Goal: Task Accomplishment & Management: Use online tool/utility

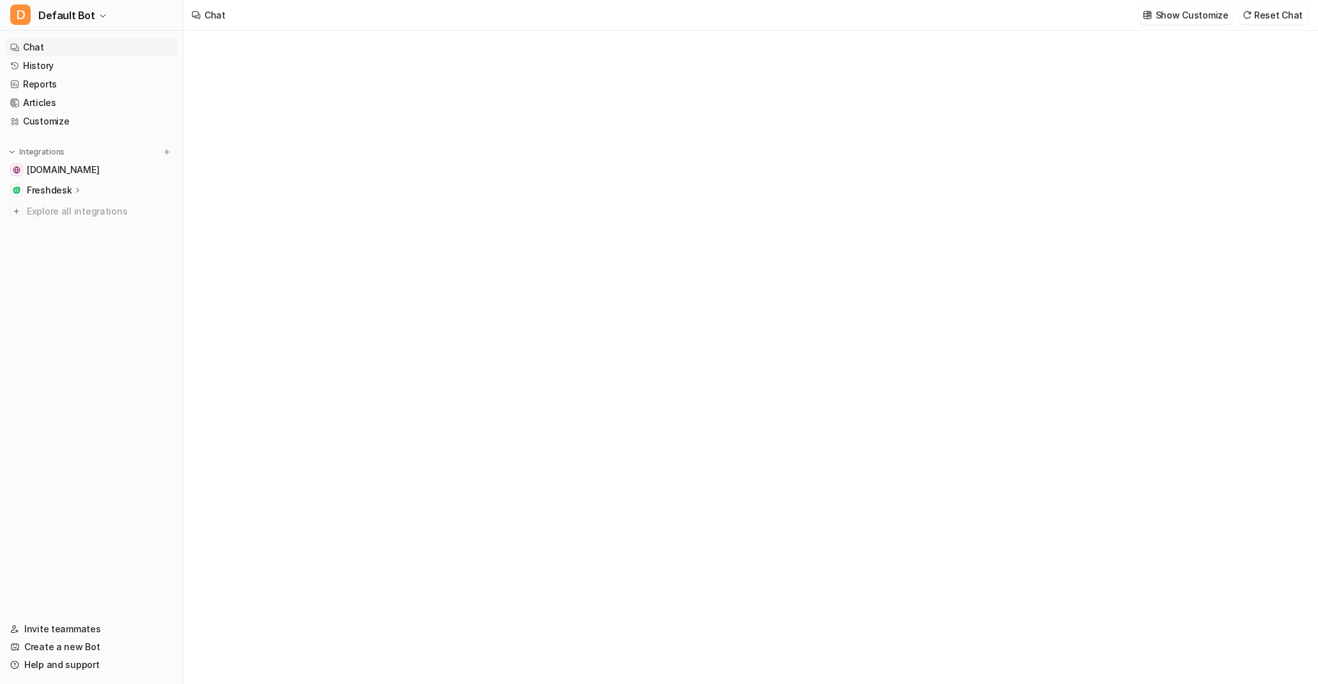
type textarea "**********"
click at [73, 190] on icon at bounding box center [77, 190] width 9 height 10
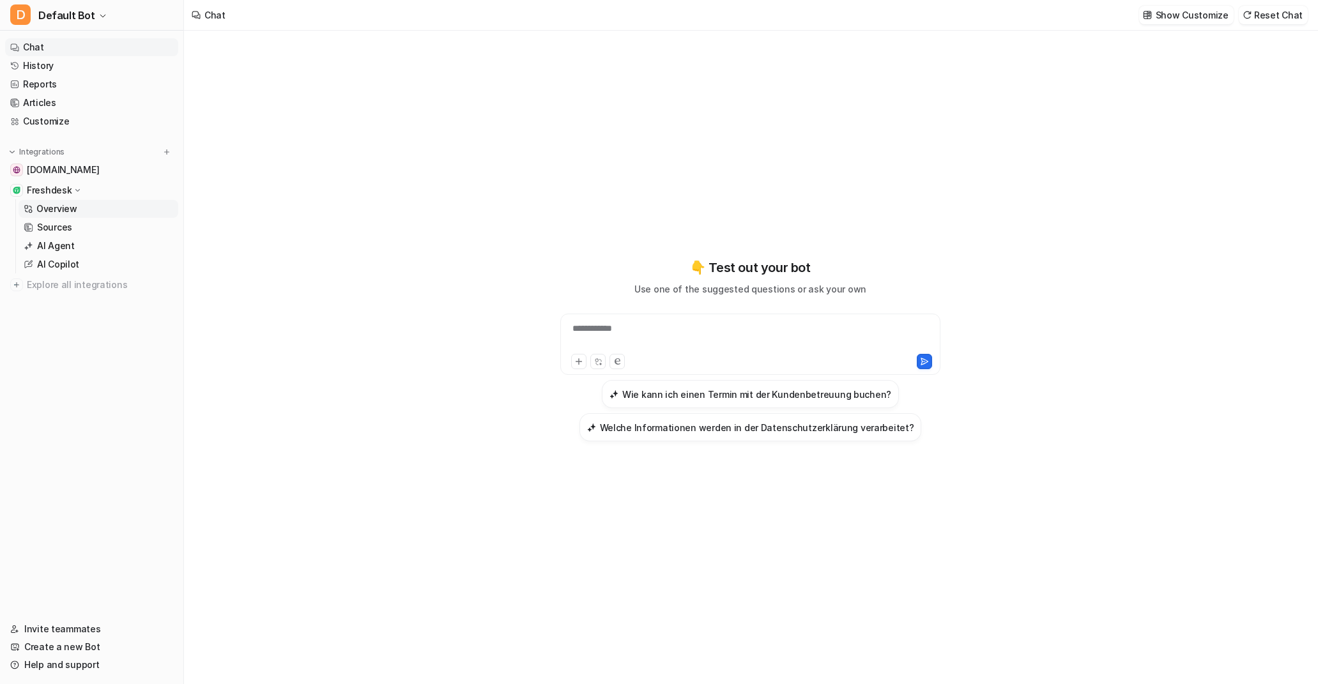
click at [64, 211] on p "Overview" at bounding box center [56, 209] width 41 height 13
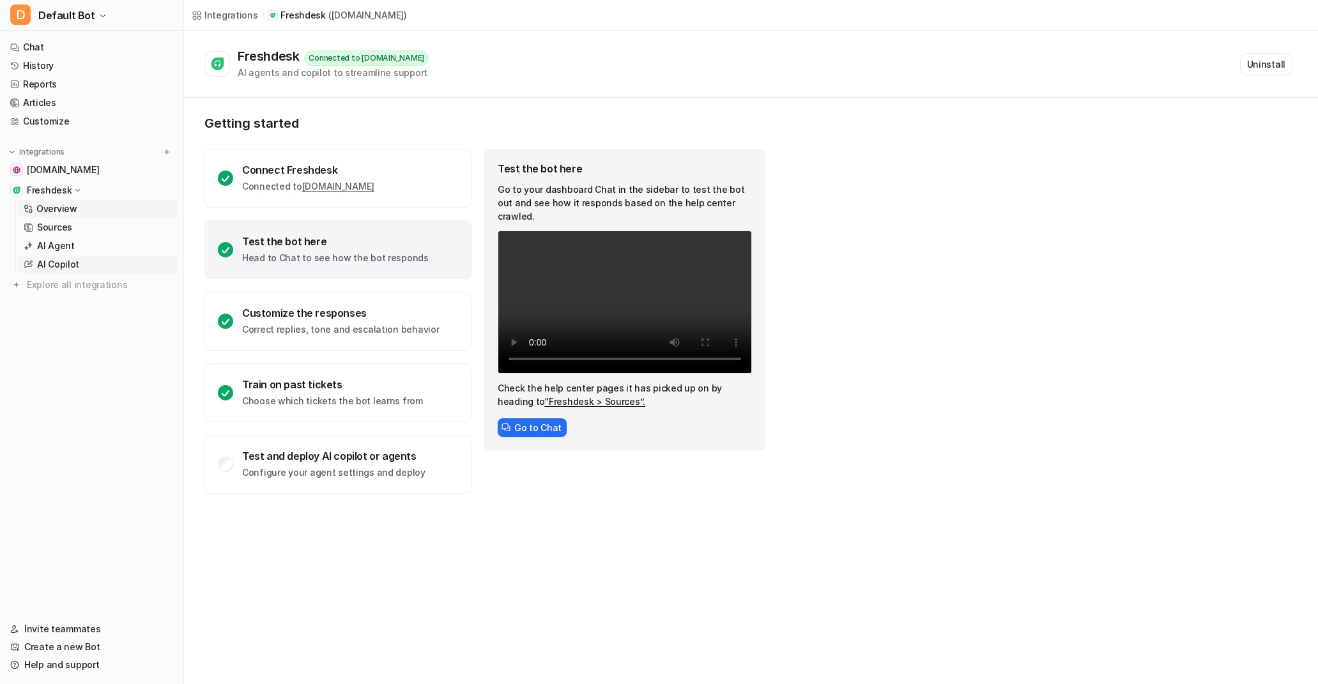
click at [54, 261] on p "AI Copilot" at bounding box center [58, 264] width 42 height 13
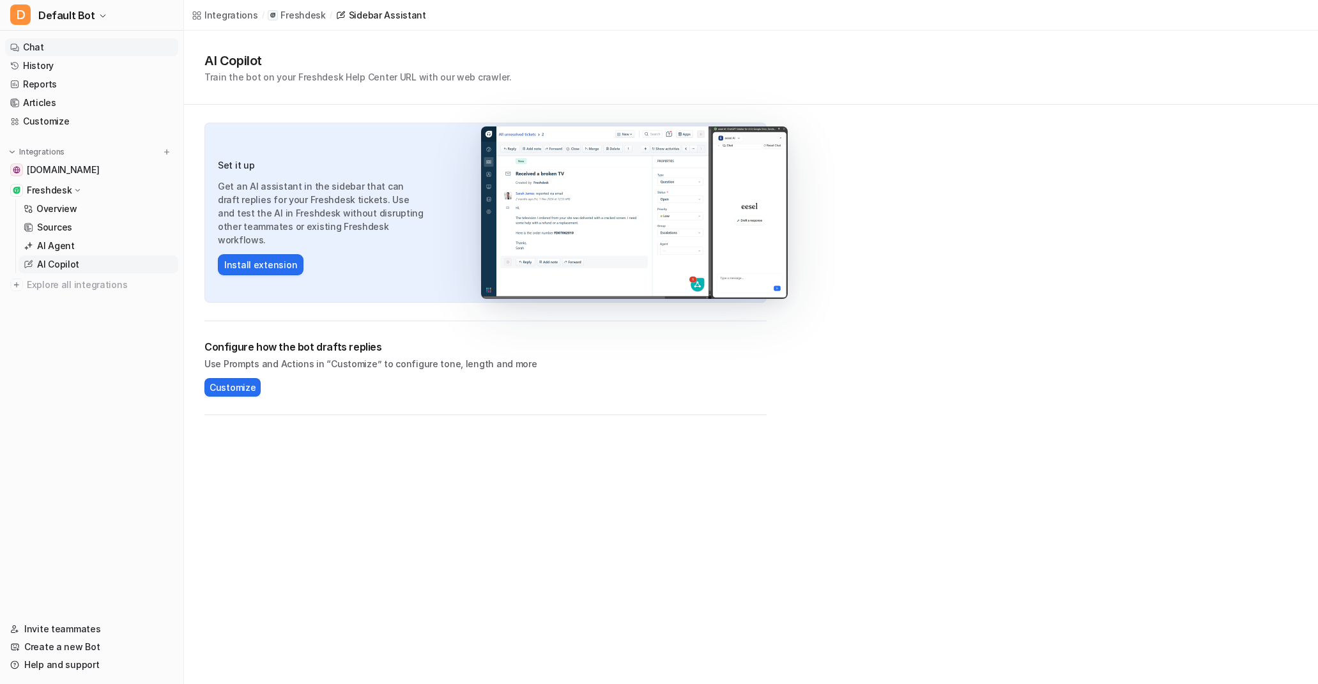
click at [37, 48] on link "Chat" at bounding box center [91, 47] width 173 height 18
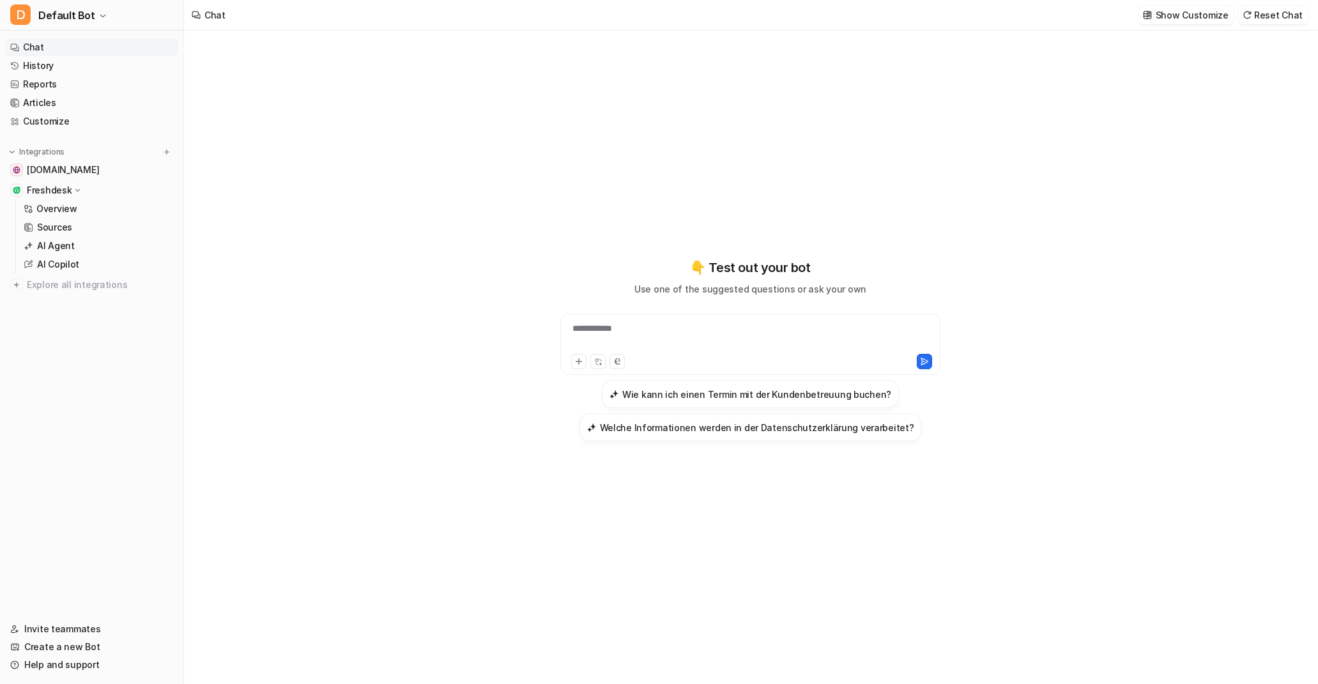
click at [665, 496] on div "**********" at bounding box center [751, 350] width 470 height 479
click at [65, 261] on p "AI Copilot" at bounding box center [58, 264] width 42 height 13
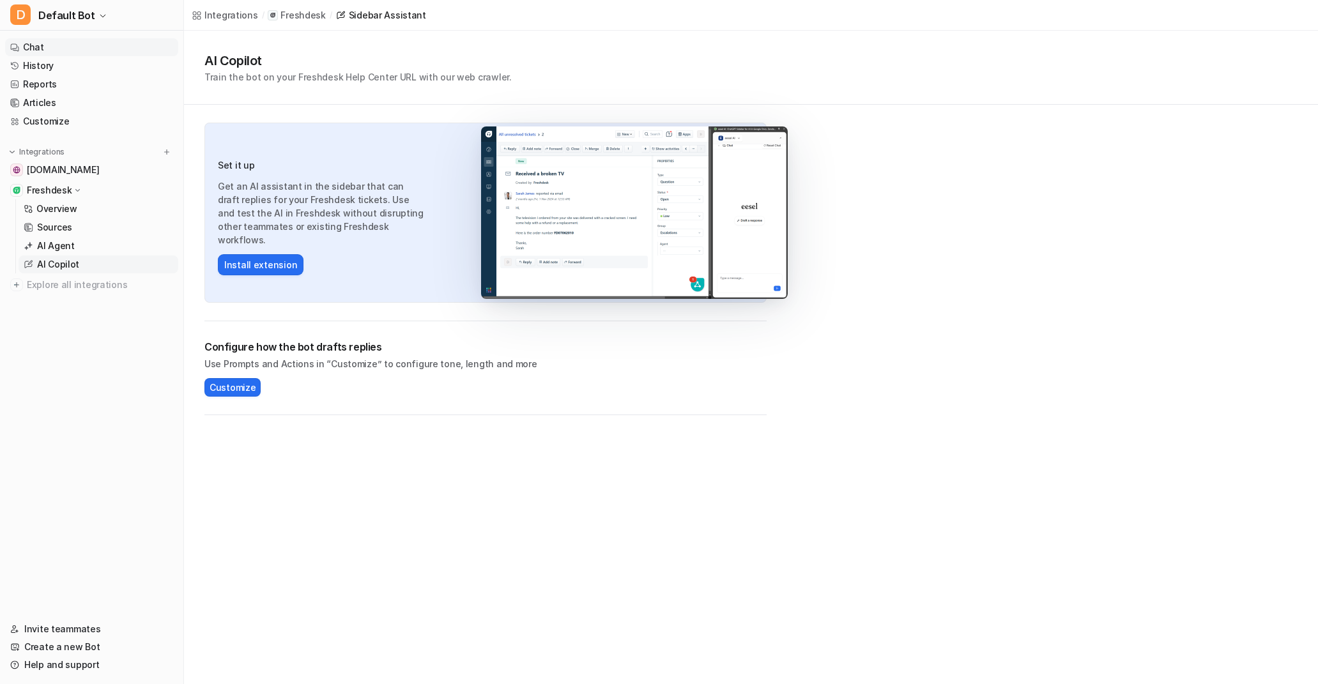
click at [45, 50] on link "Chat" at bounding box center [91, 47] width 173 height 18
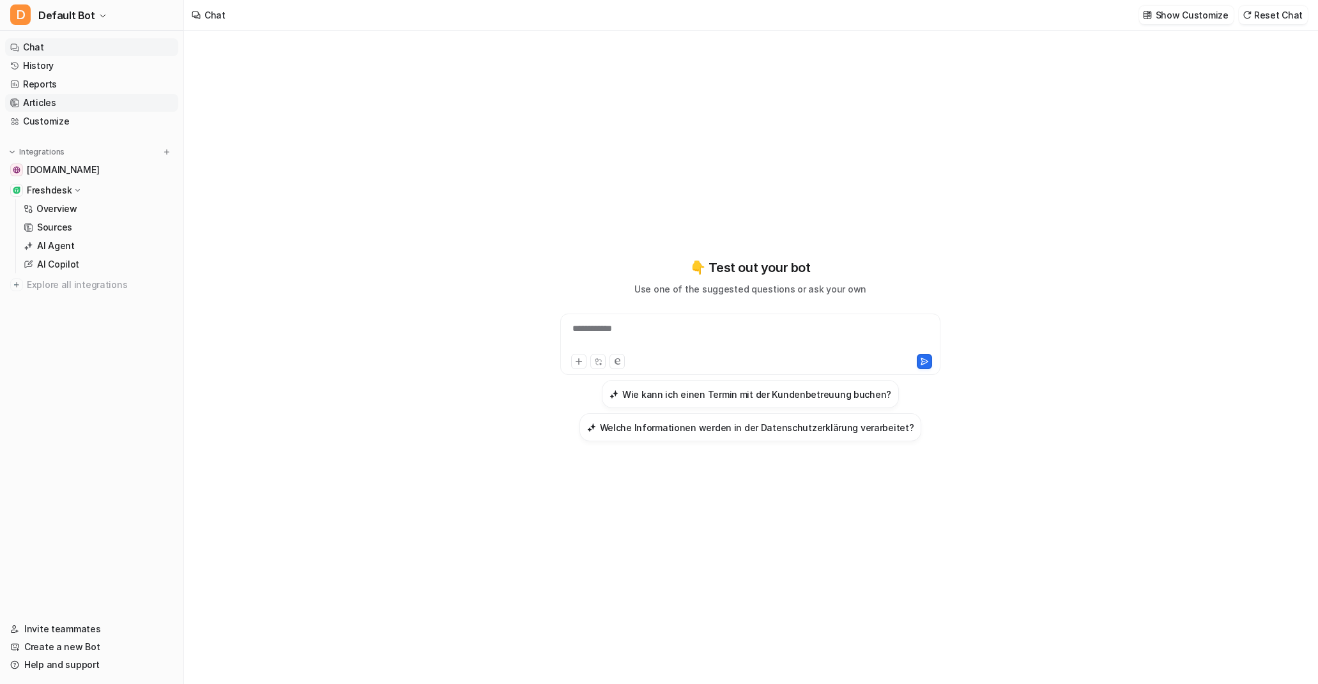
click at [46, 99] on link "Articles" at bounding box center [91, 103] width 173 height 18
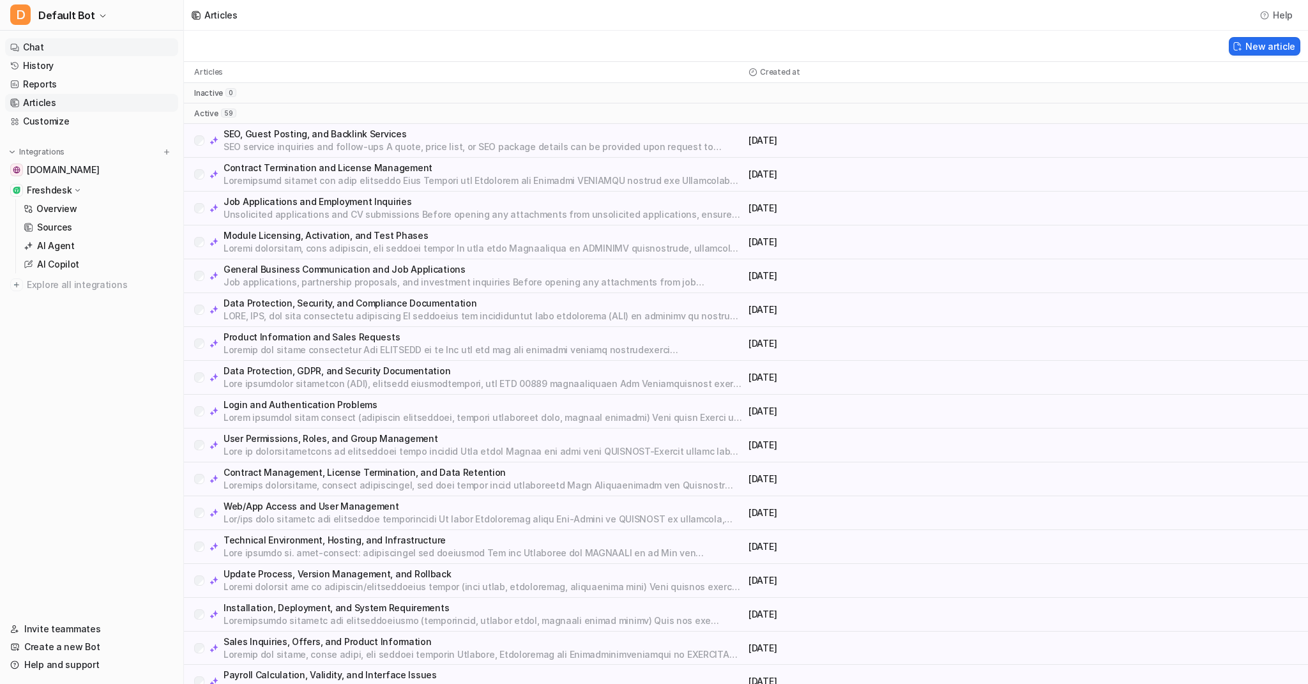
click at [54, 50] on link "Chat" at bounding box center [91, 47] width 173 height 18
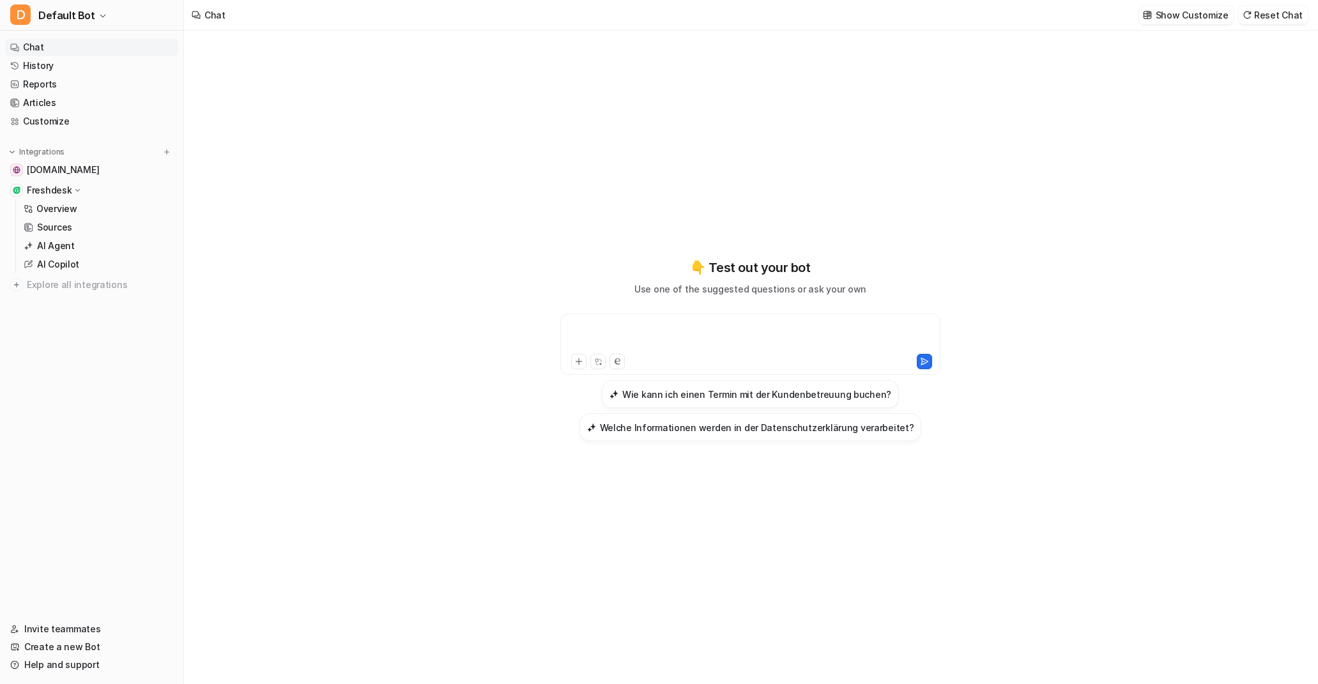
click at [634, 331] on div at bounding box center [750, 336] width 374 height 29
paste div
click at [924, 363] on icon at bounding box center [924, 361] width 9 height 9
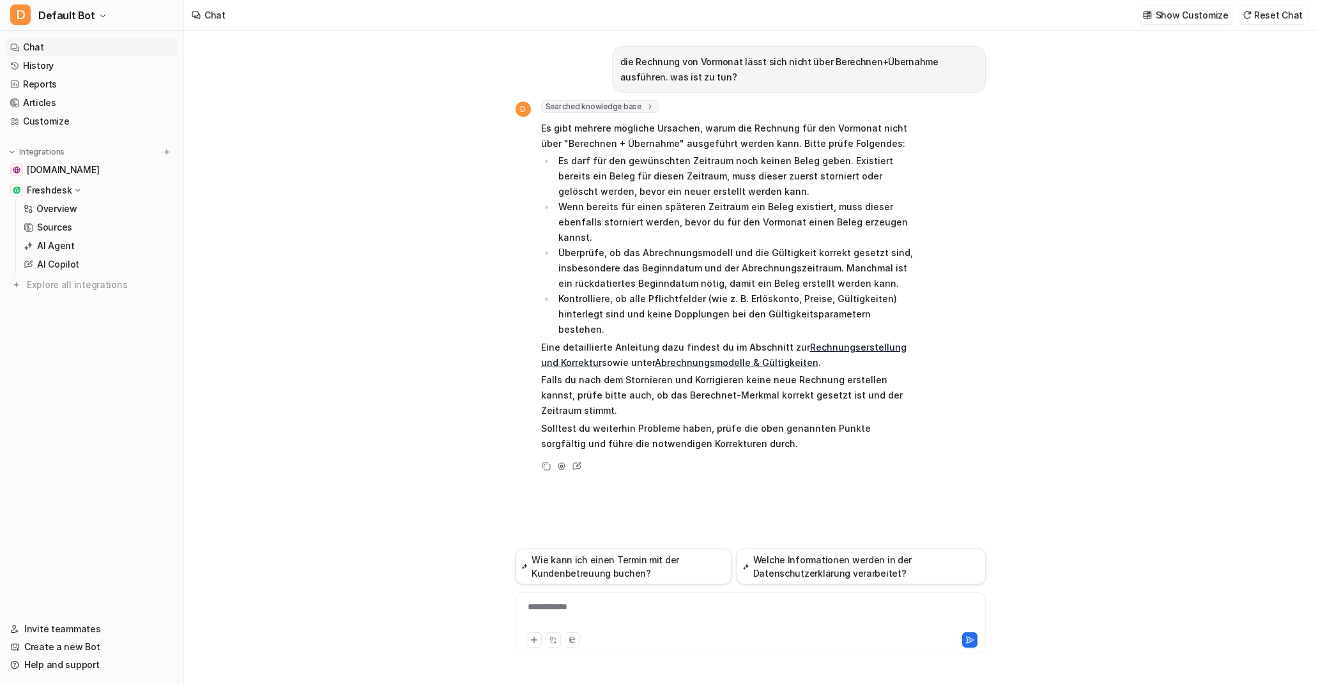
click at [588, 616] on div "**********" at bounding box center [751, 615] width 464 height 29
paste div
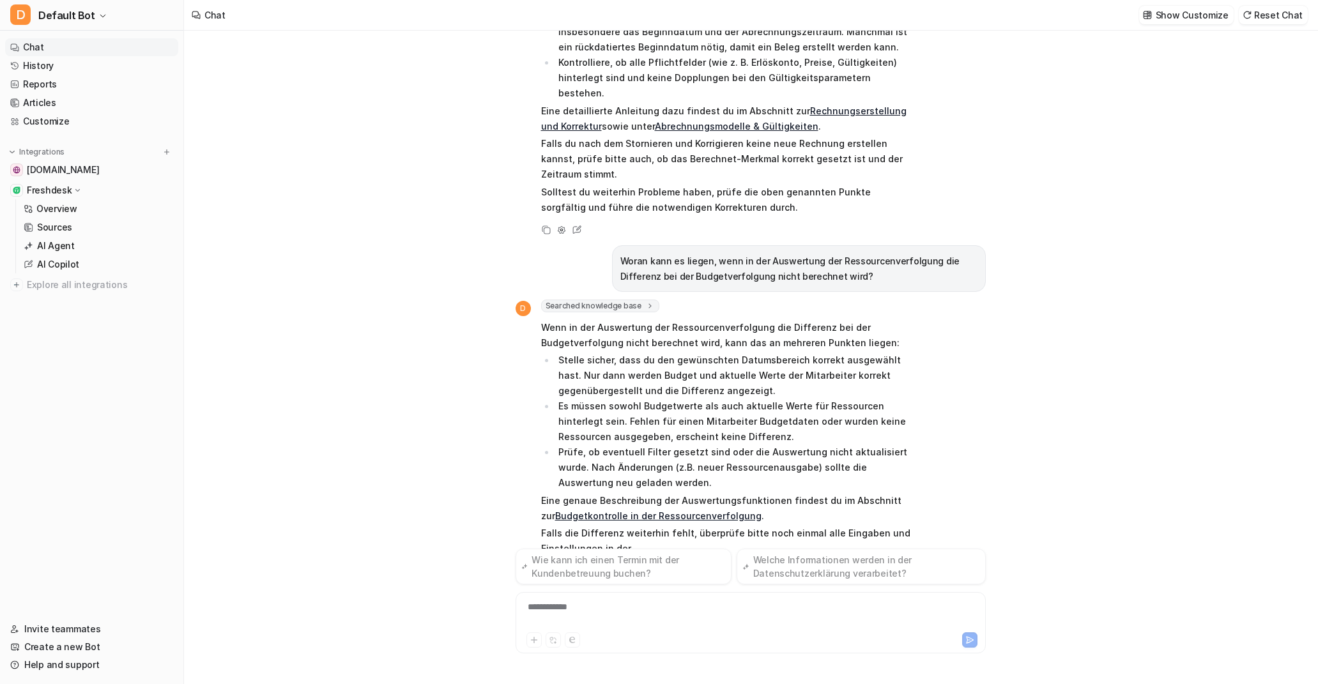
scroll to position [252, 0]
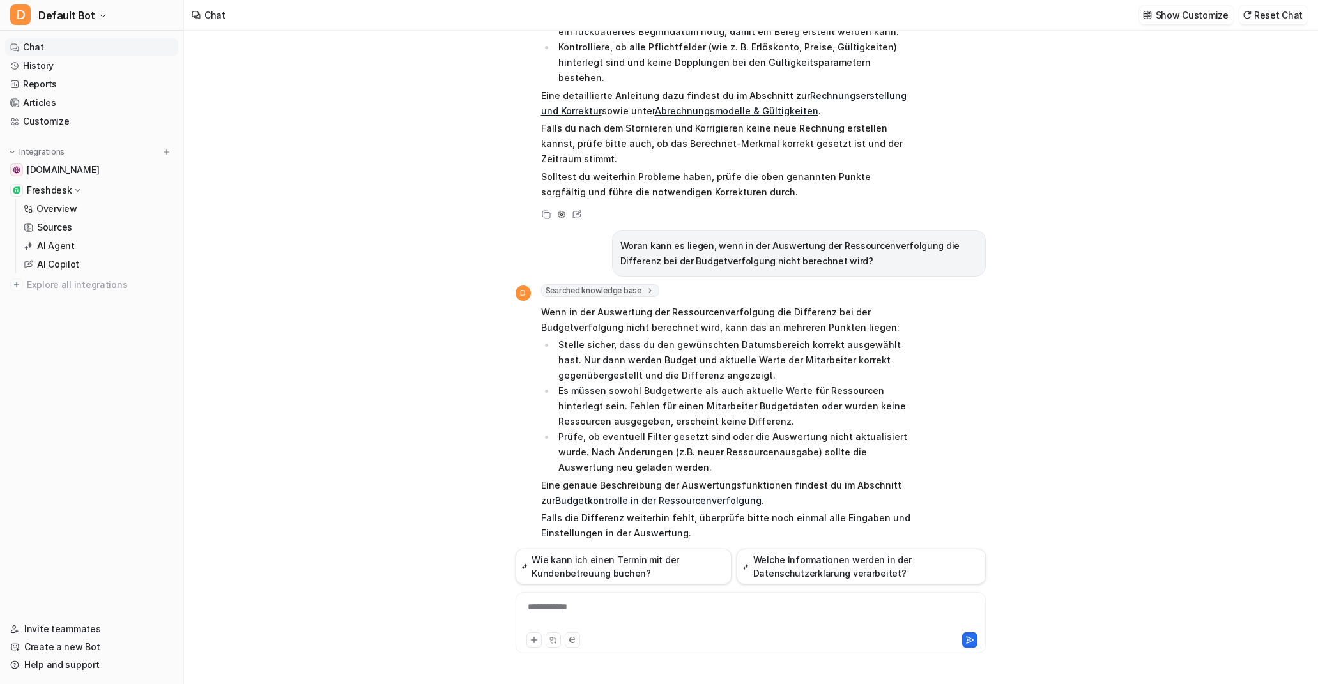
click at [573, 611] on div "**********" at bounding box center [751, 615] width 464 height 29
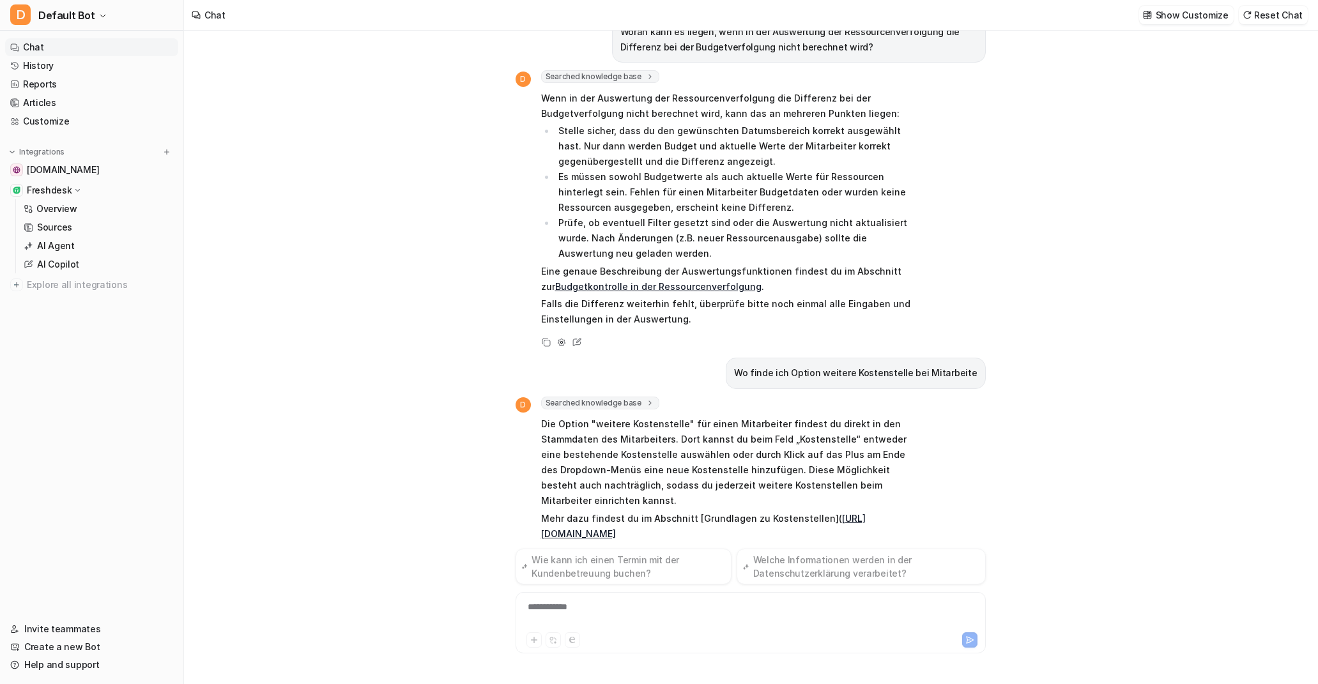
scroll to position [450, 0]
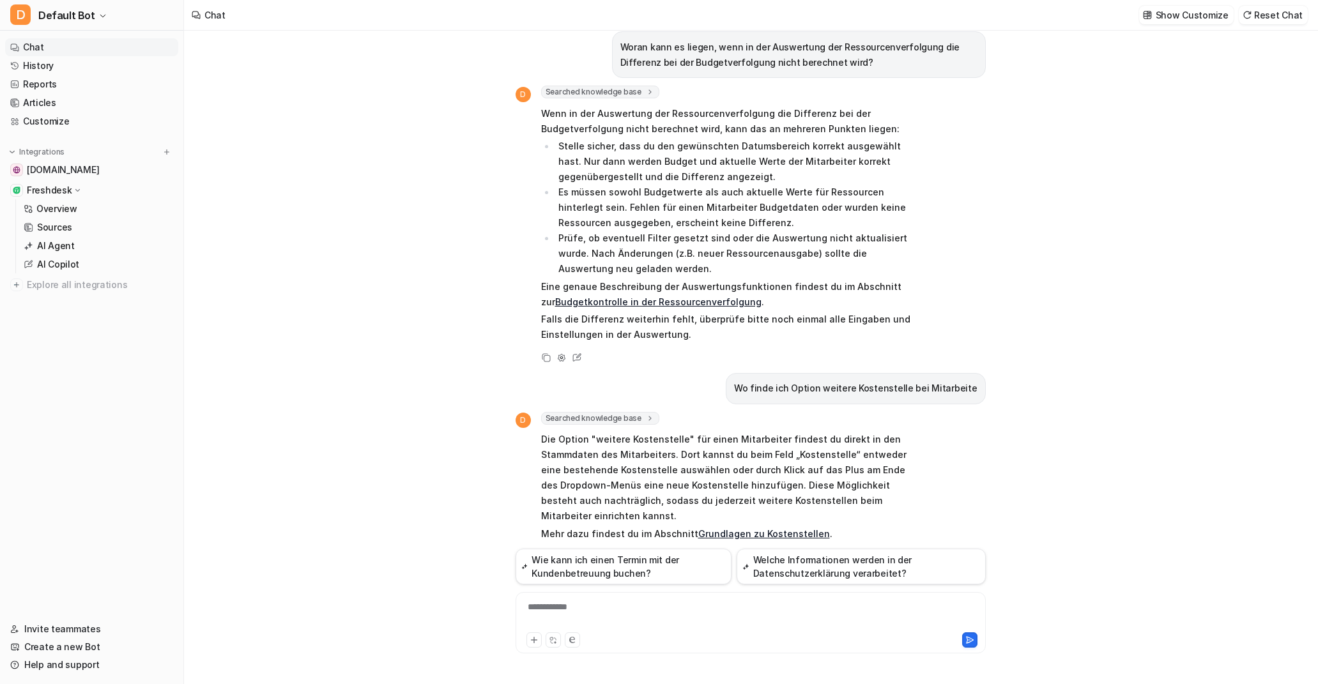
click at [649, 413] on icon at bounding box center [649, 418] width 9 height 10
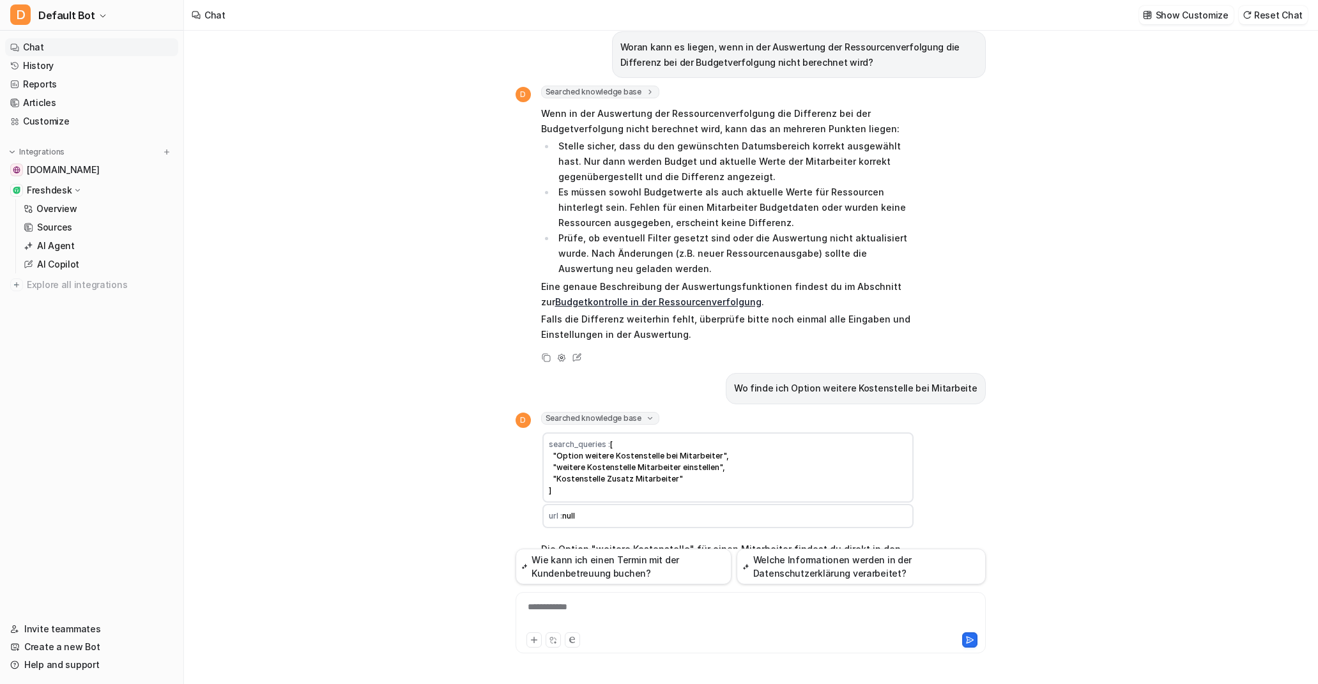
scroll to position [466, 0]
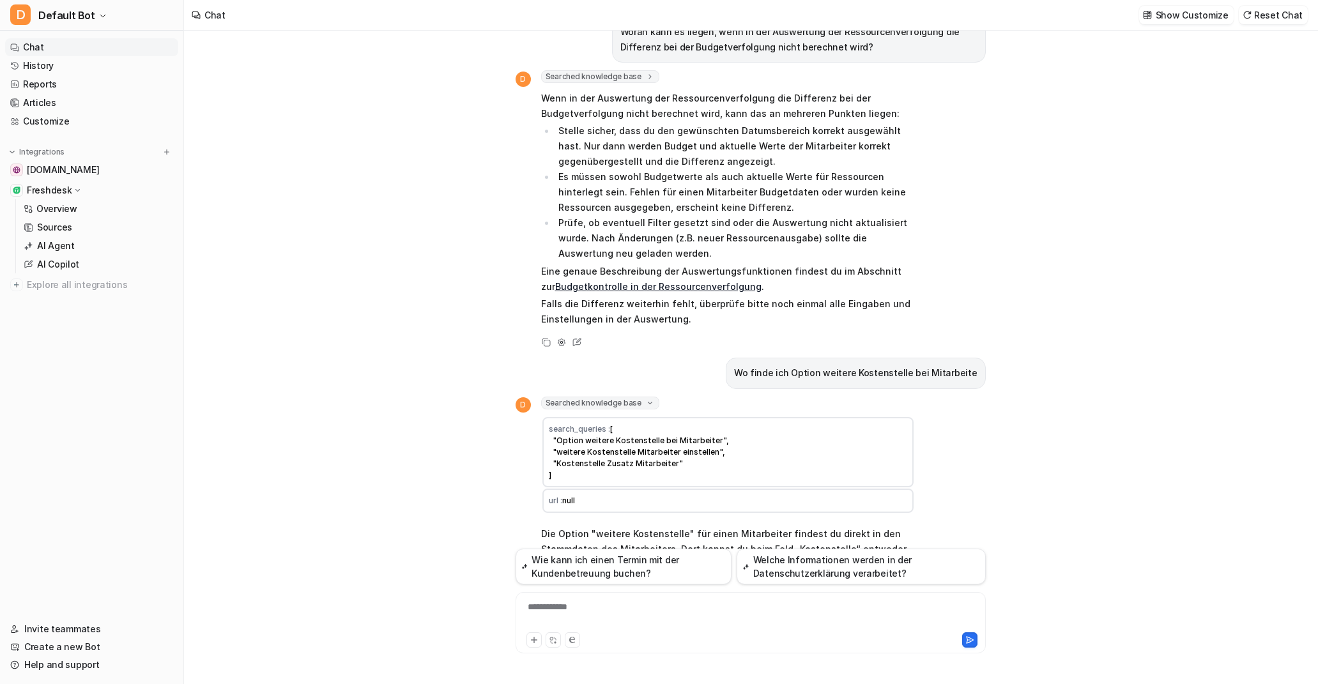
click at [485, 394] on div "die Rechnung von Vormonat lässt sich nicht über Berechnen+Übernahme ausführen. …" at bounding box center [750, 358] width 1133 height 654
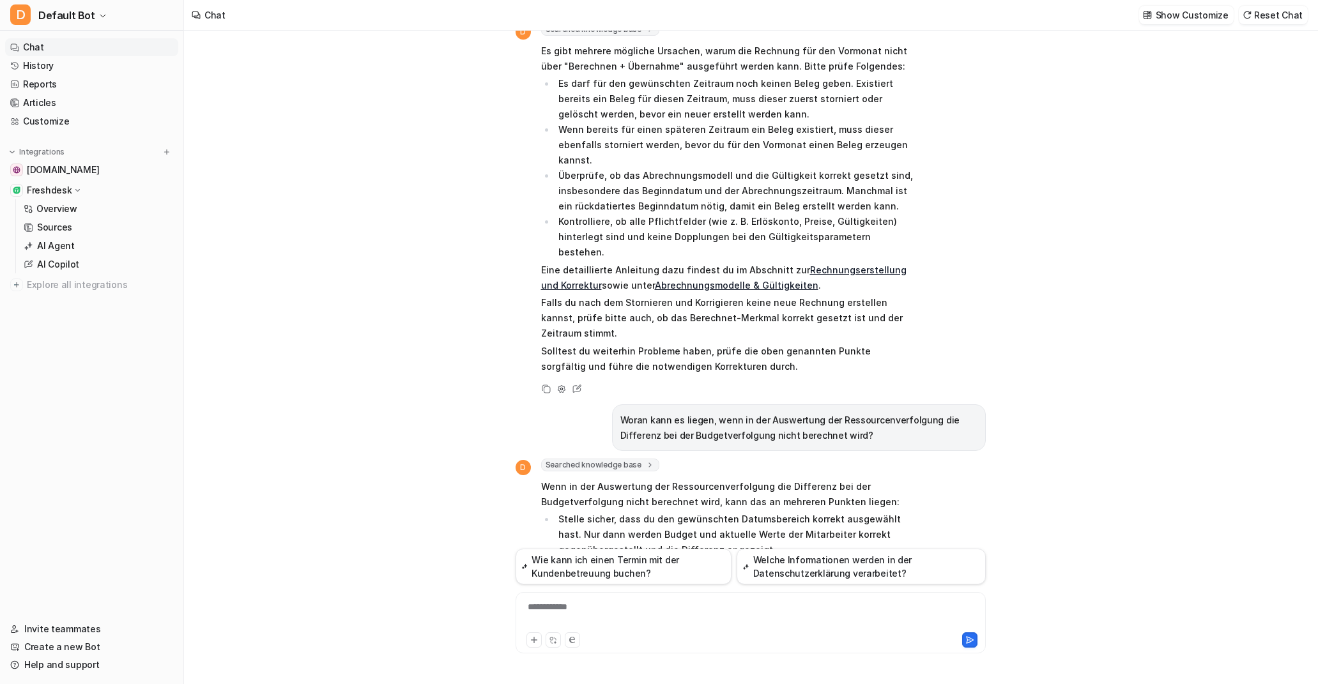
scroll to position [0, 0]
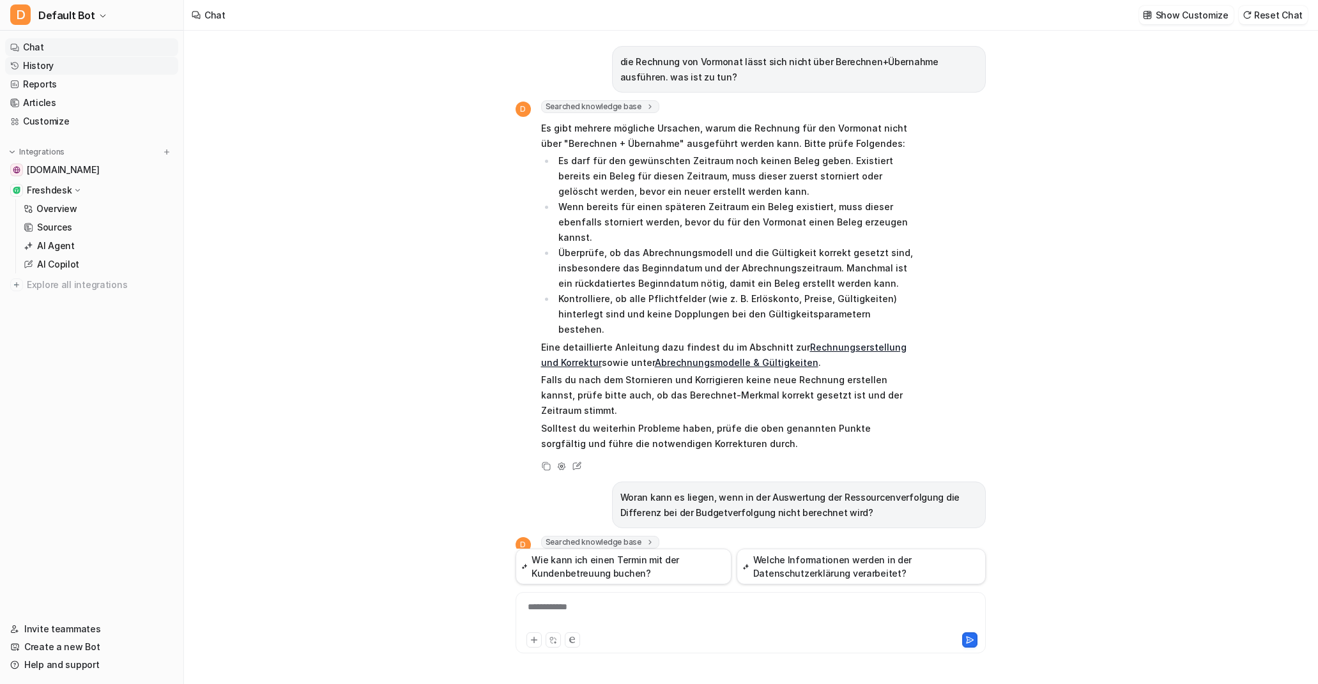
click at [52, 67] on link "History" at bounding box center [91, 66] width 173 height 18
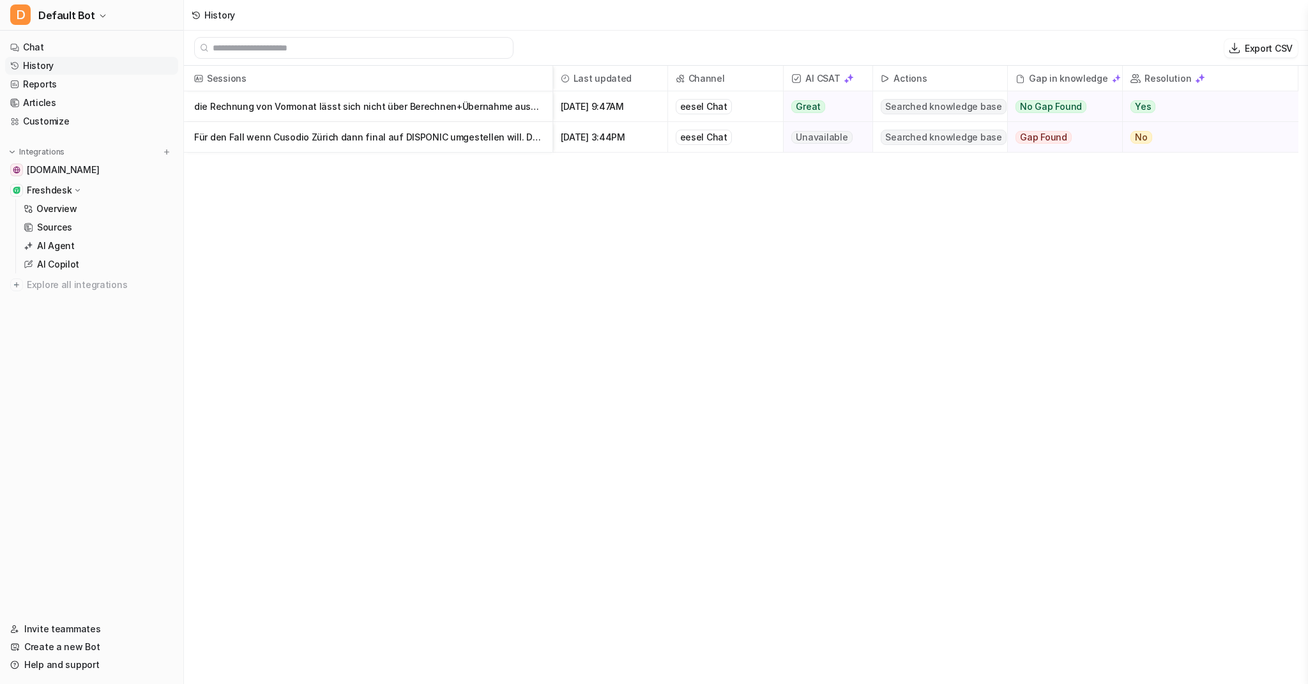
click at [374, 132] on p "Für den Fall wenn Cusodio Zürich dann final auf DISPONIC umgestellen will. Da in" at bounding box center [368, 137] width 348 height 31
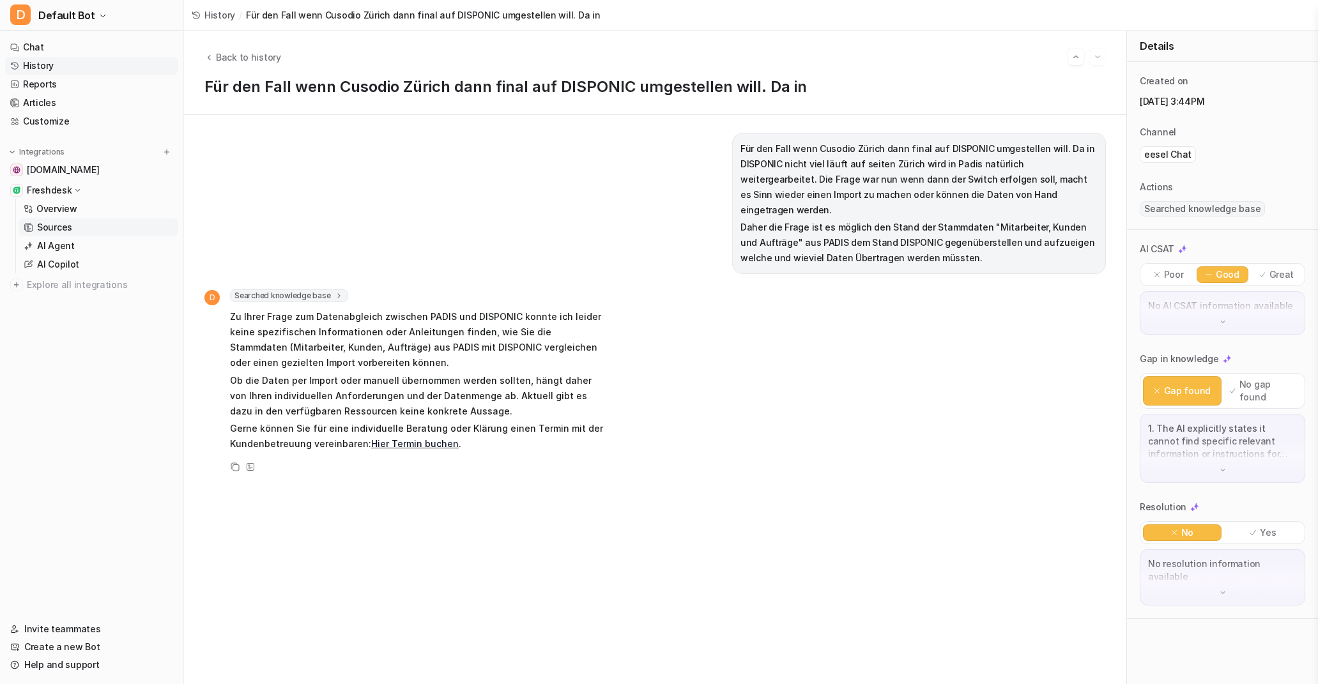
click at [75, 230] on link "Sources" at bounding box center [99, 227] width 160 height 18
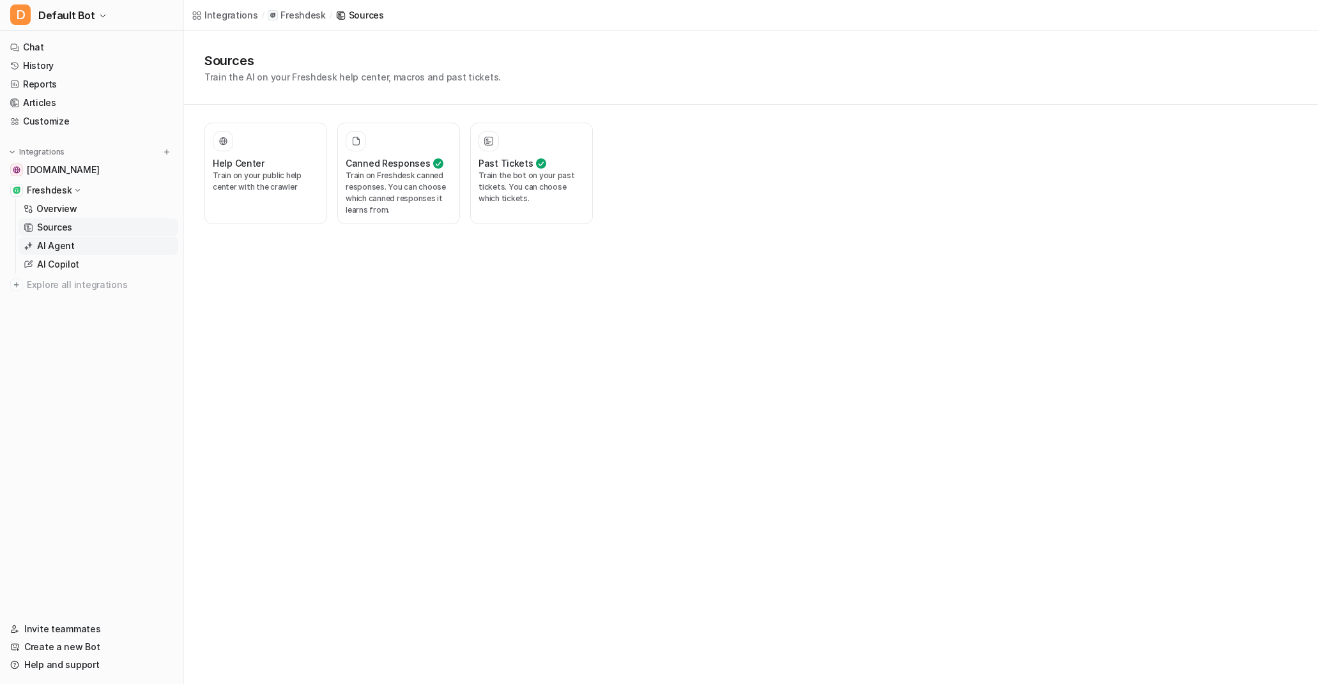
click at [68, 243] on p "AI Agent" at bounding box center [56, 246] width 38 height 13
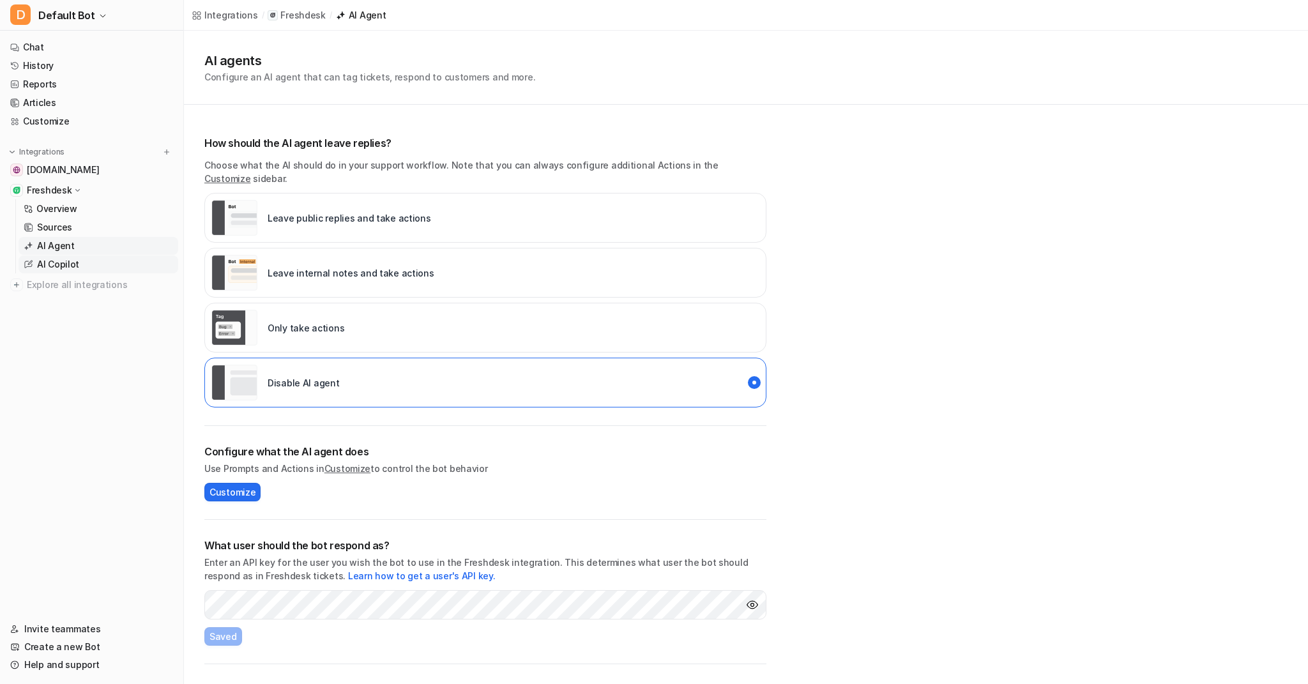
click at [68, 261] on p "AI Copilot" at bounding box center [58, 264] width 42 height 13
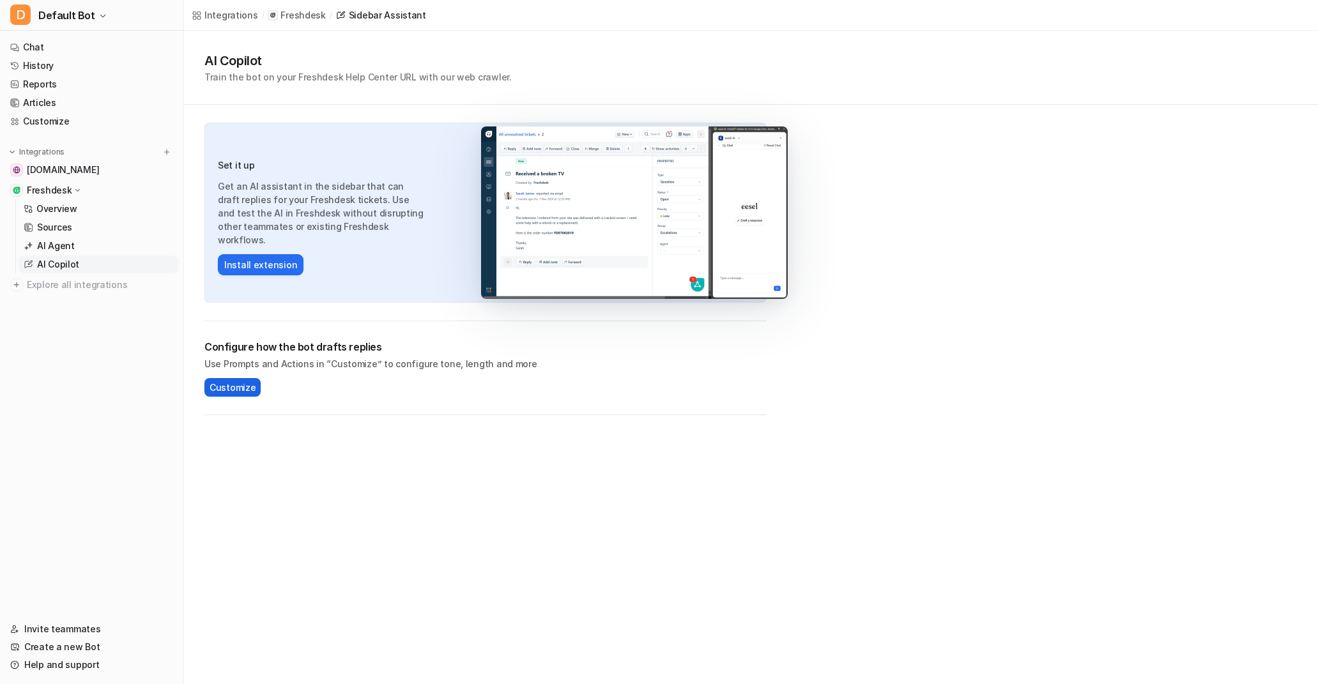
click at [247, 389] on span "Customize" at bounding box center [233, 387] width 46 height 13
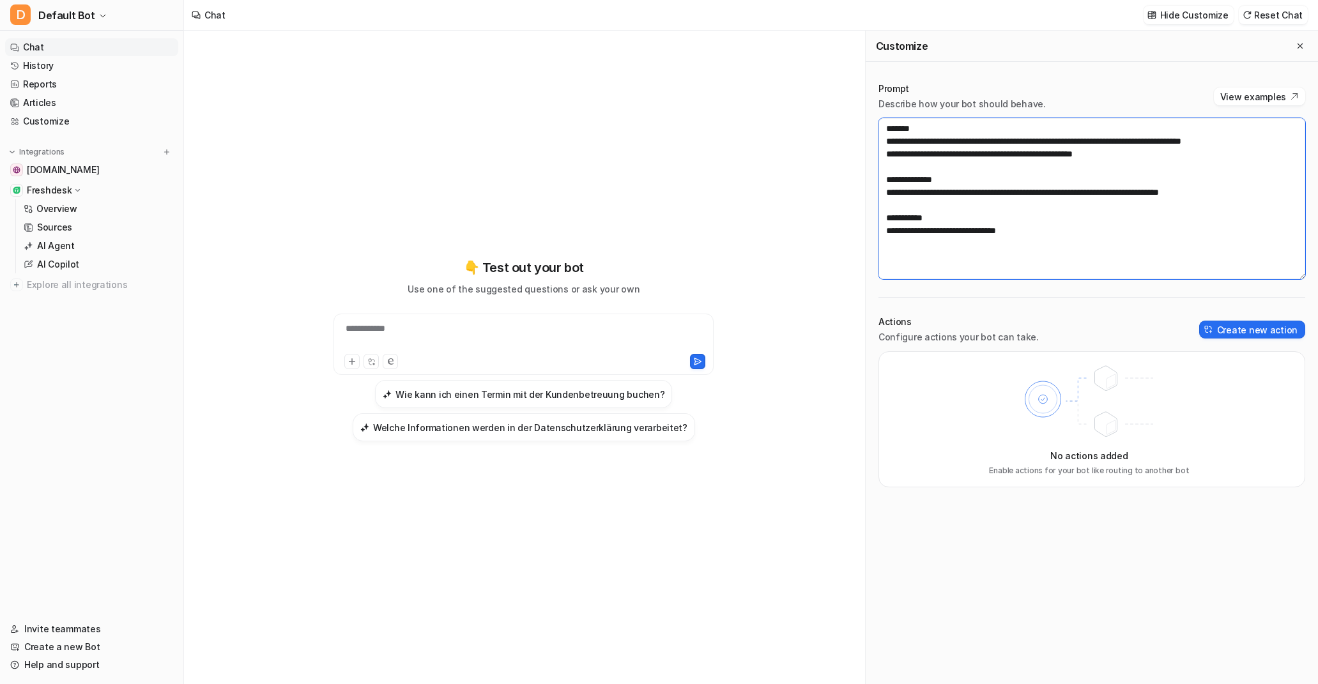
click at [1056, 226] on textarea "**********" at bounding box center [1091, 198] width 427 height 161
paste textarea "**********"
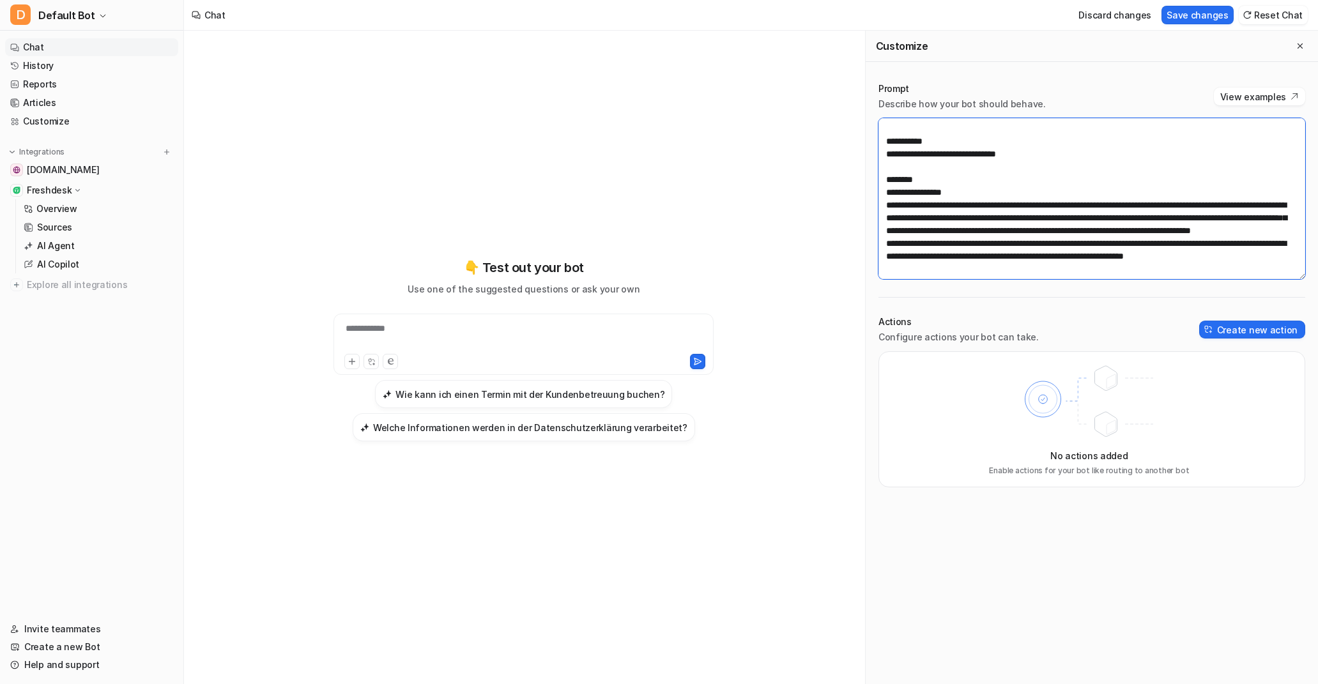
drag, startPoint x: 965, startPoint y: 187, endPoint x: 878, endPoint y: 185, distance: 86.3
click at [878, 185] on textarea "**********" at bounding box center [1091, 198] width 427 height 161
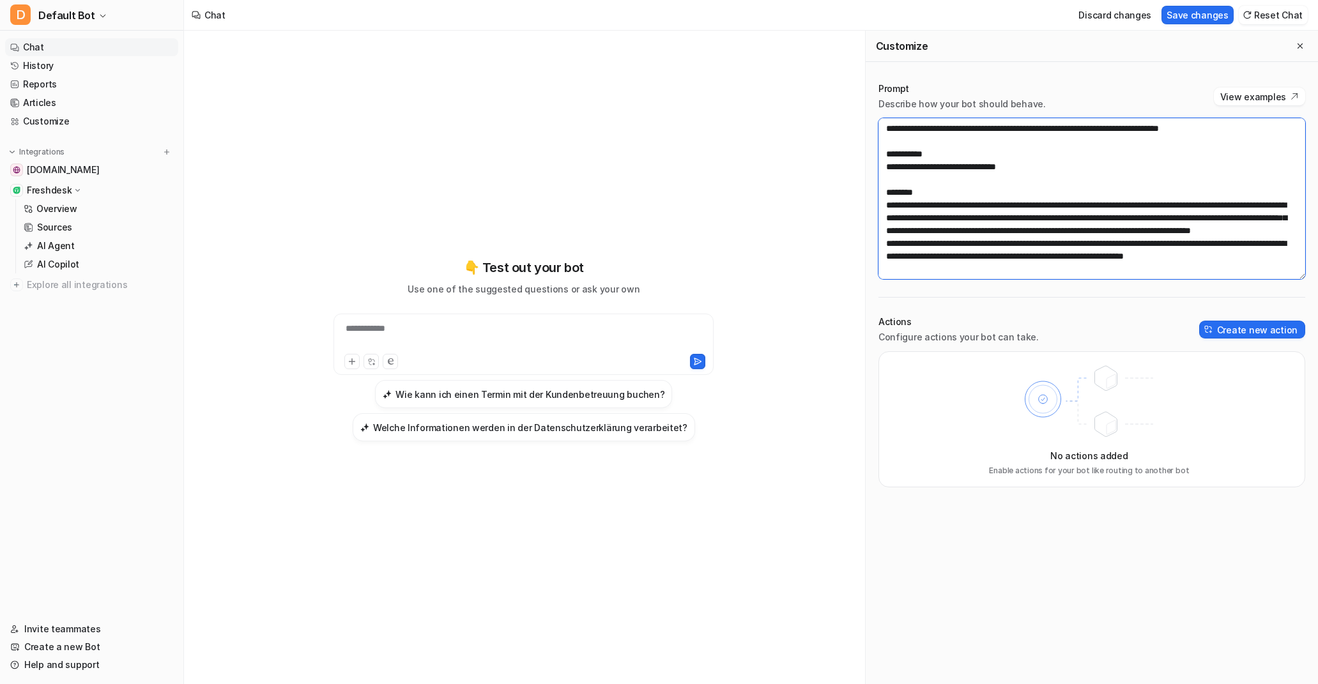
type textarea "**********"
click at [1041, 77] on div "**********" at bounding box center [1092, 285] width 452 height 431
click at [1183, 15] on button "Save changes" at bounding box center [1197, 15] width 72 height 19
click at [390, 328] on div at bounding box center [524, 336] width 374 height 29
paste div
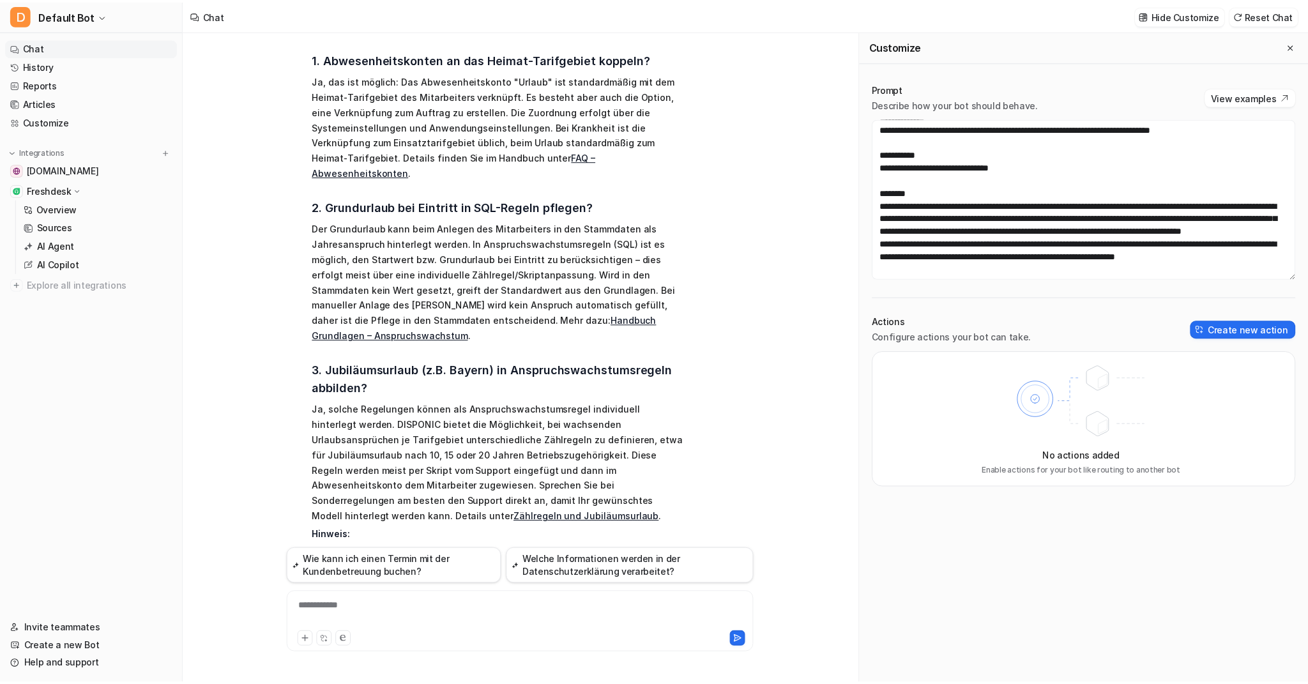
scroll to position [333, 0]
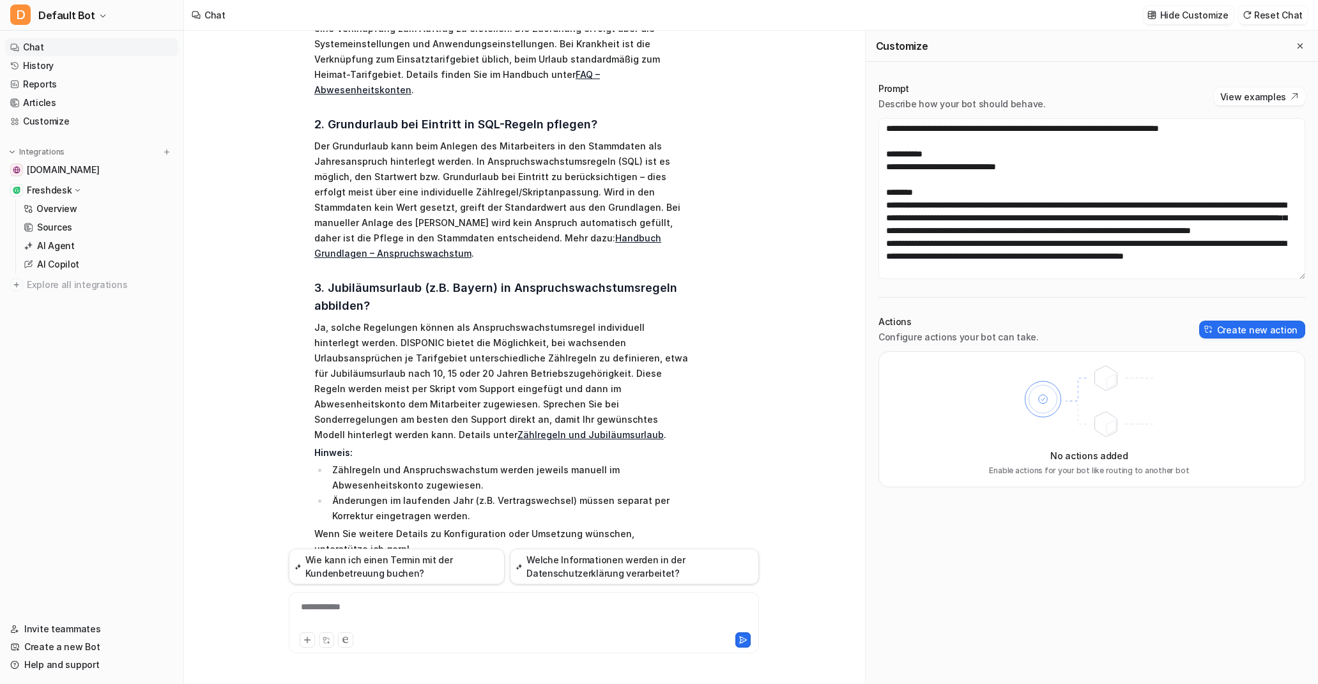
click at [243, 429] on div "Hallo, [DATE] habe ich Fragen zu den Abwesenheitskonten: Ist es möglich, die Ab…" at bounding box center [524, 358] width 680 height 654
click at [56, 222] on p "Sources" at bounding box center [54, 227] width 35 height 13
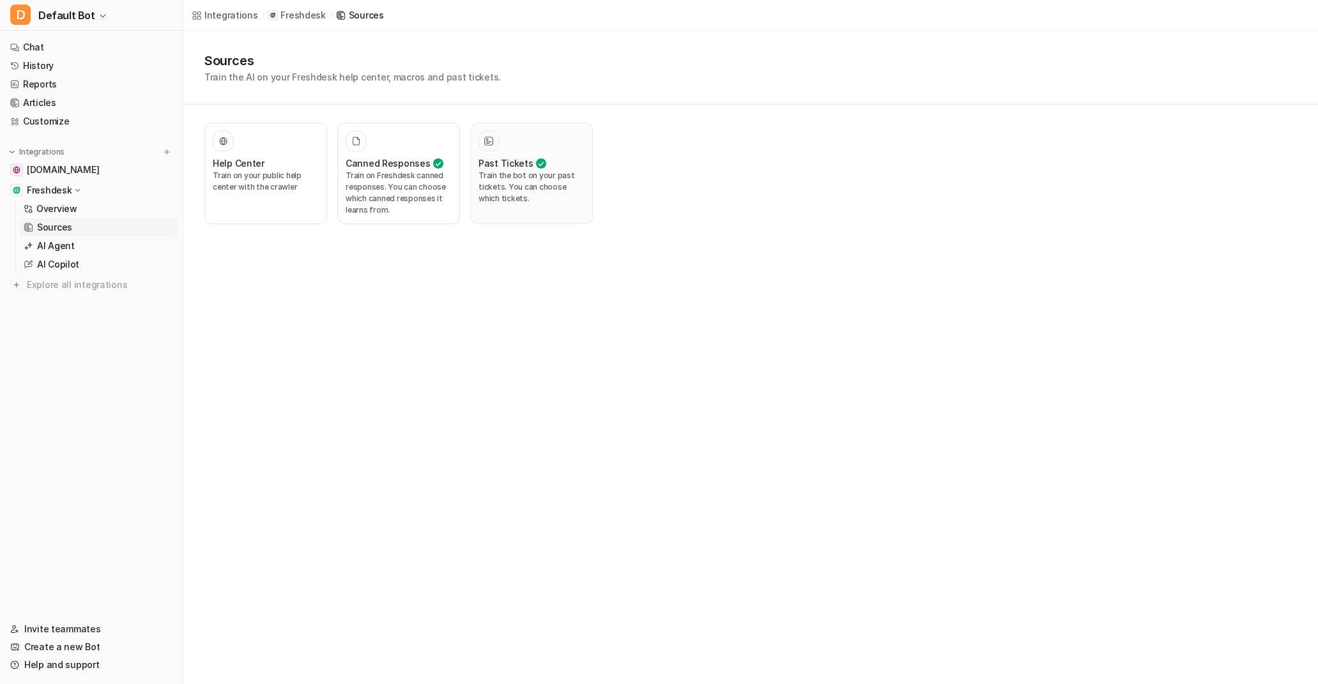
click at [514, 190] on p "Train the bot on your past tickets. You can choose which tickets." at bounding box center [531, 187] width 106 height 34
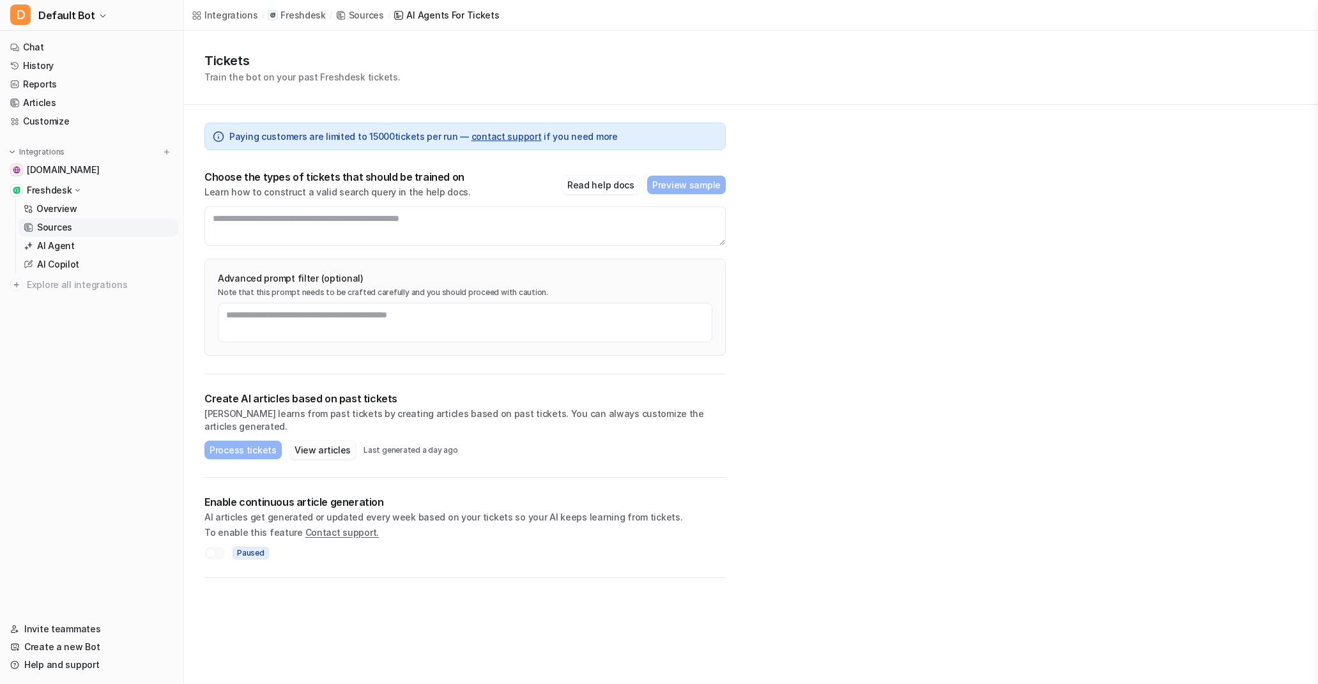
click at [312, 441] on button "View articles" at bounding box center [322, 450] width 66 height 19
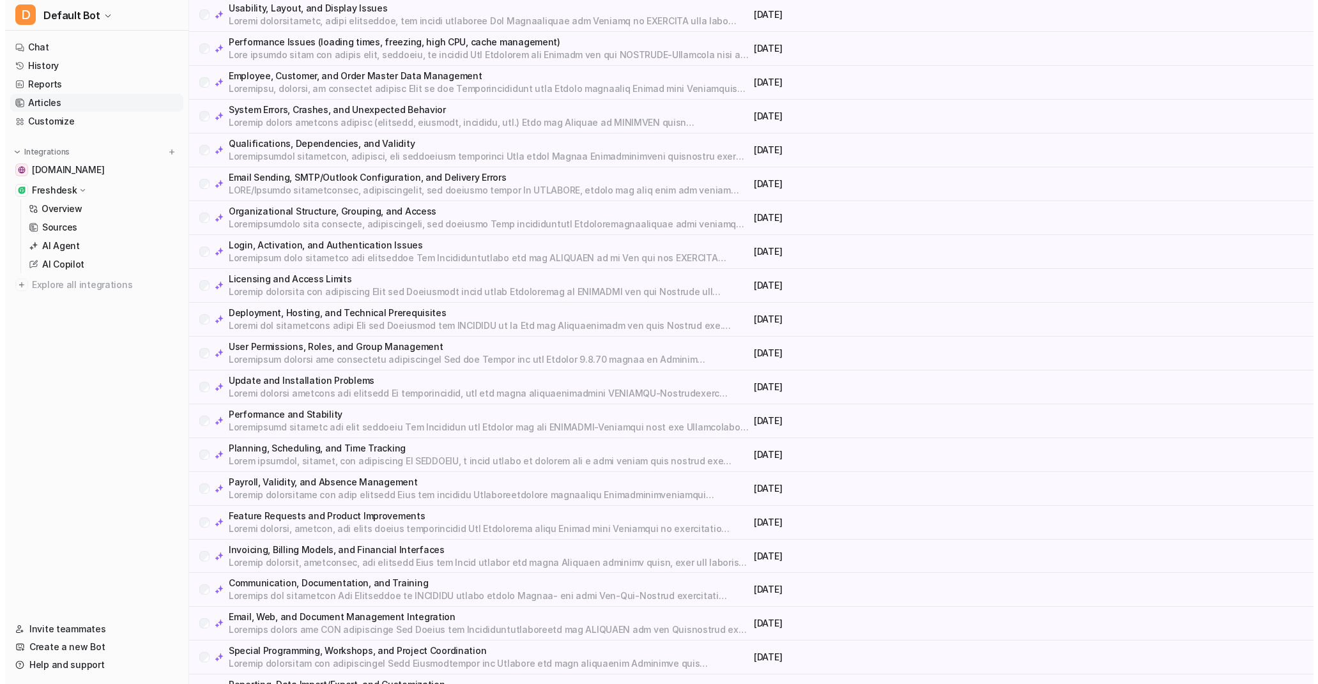
scroll to position [1436, 0]
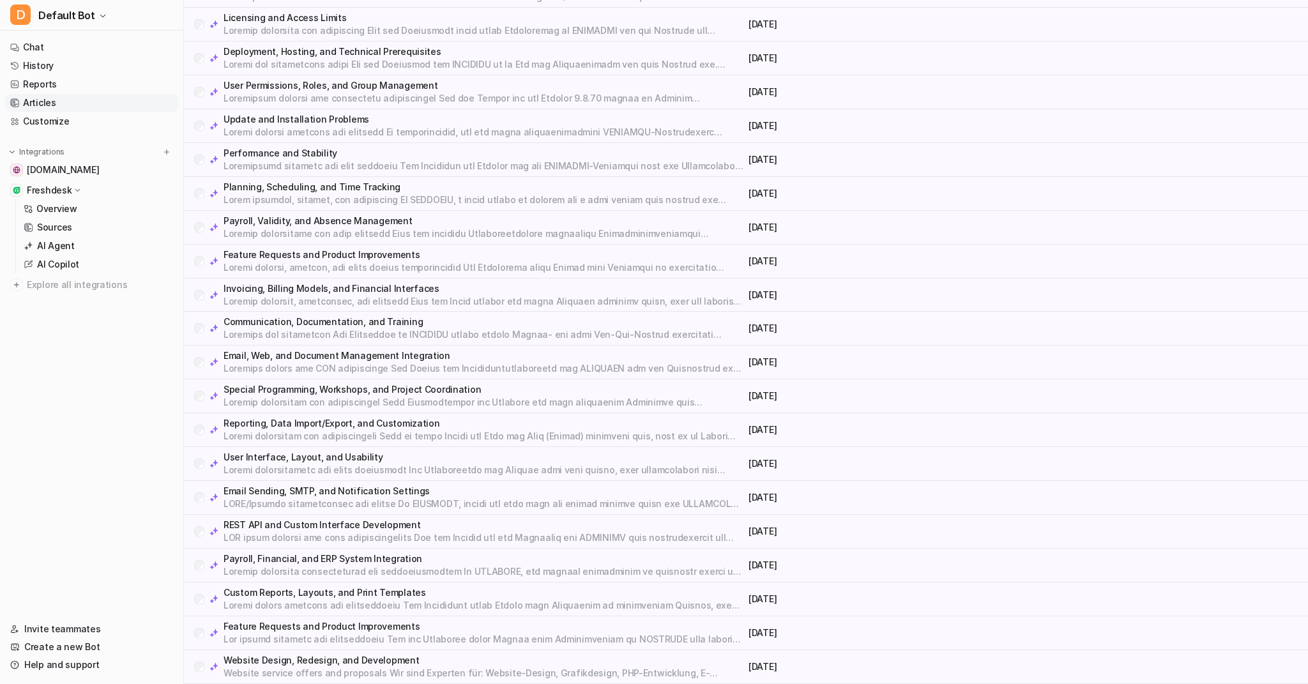
click at [433, 532] on p at bounding box center [484, 538] width 520 height 13
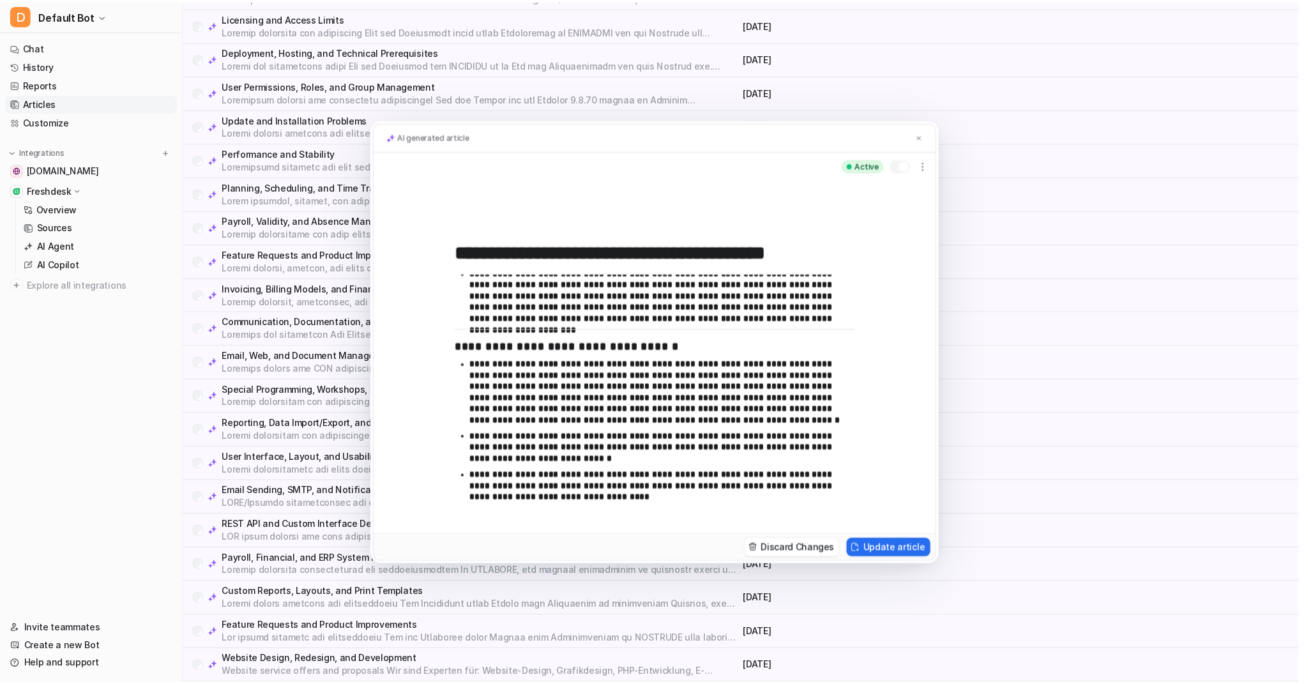
scroll to position [0, 0]
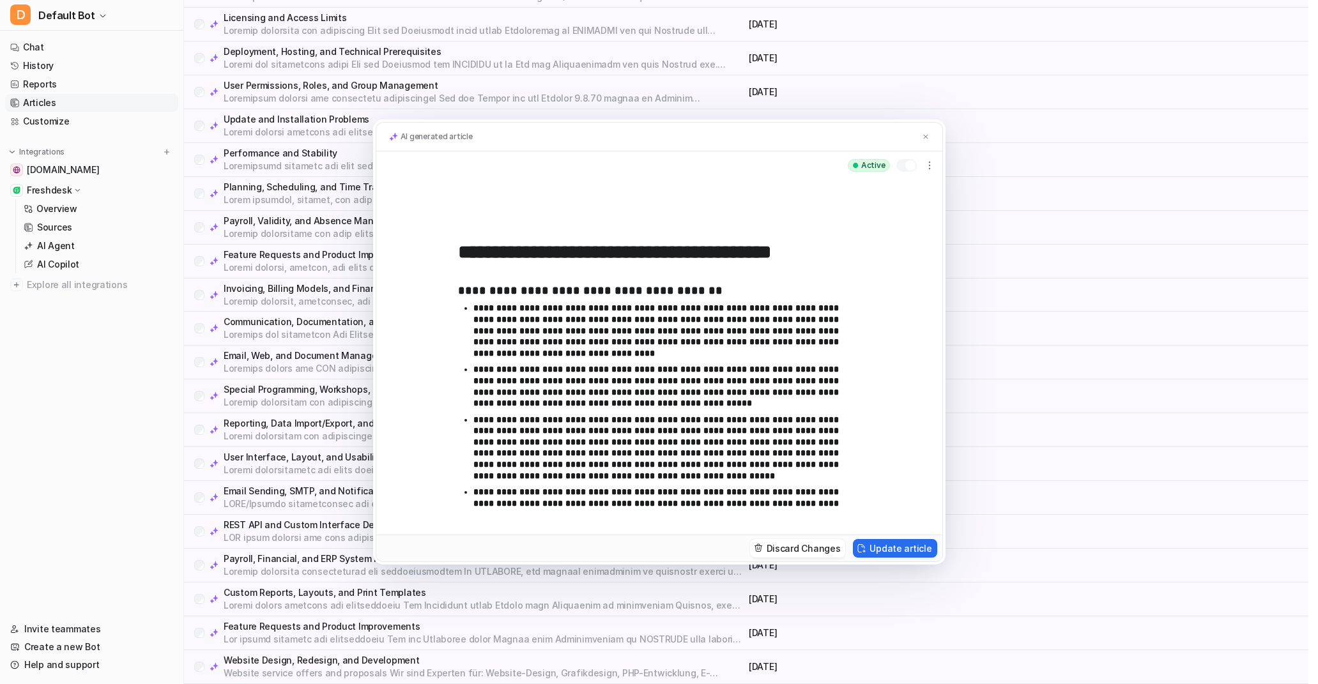
click at [1122, 336] on div "**********" at bounding box center [659, 342] width 1318 height 684
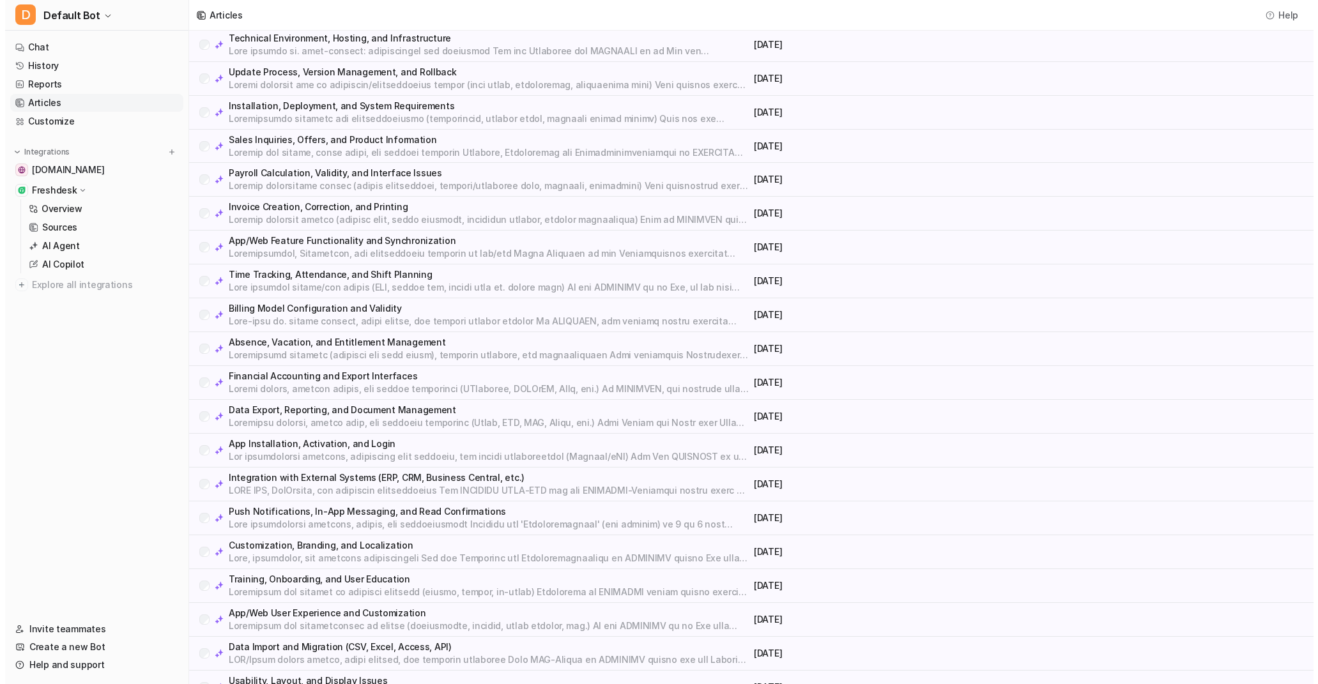
scroll to position [511, 0]
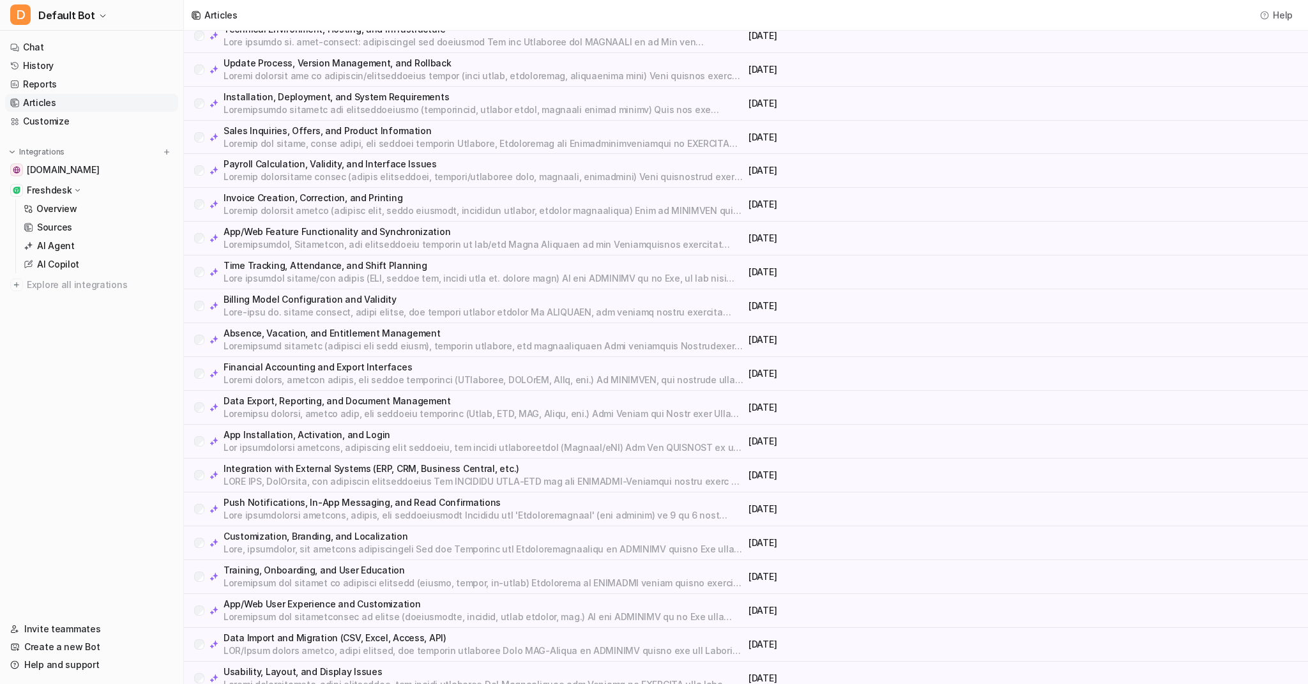
click at [466, 379] on p at bounding box center [484, 380] width 520 height 13
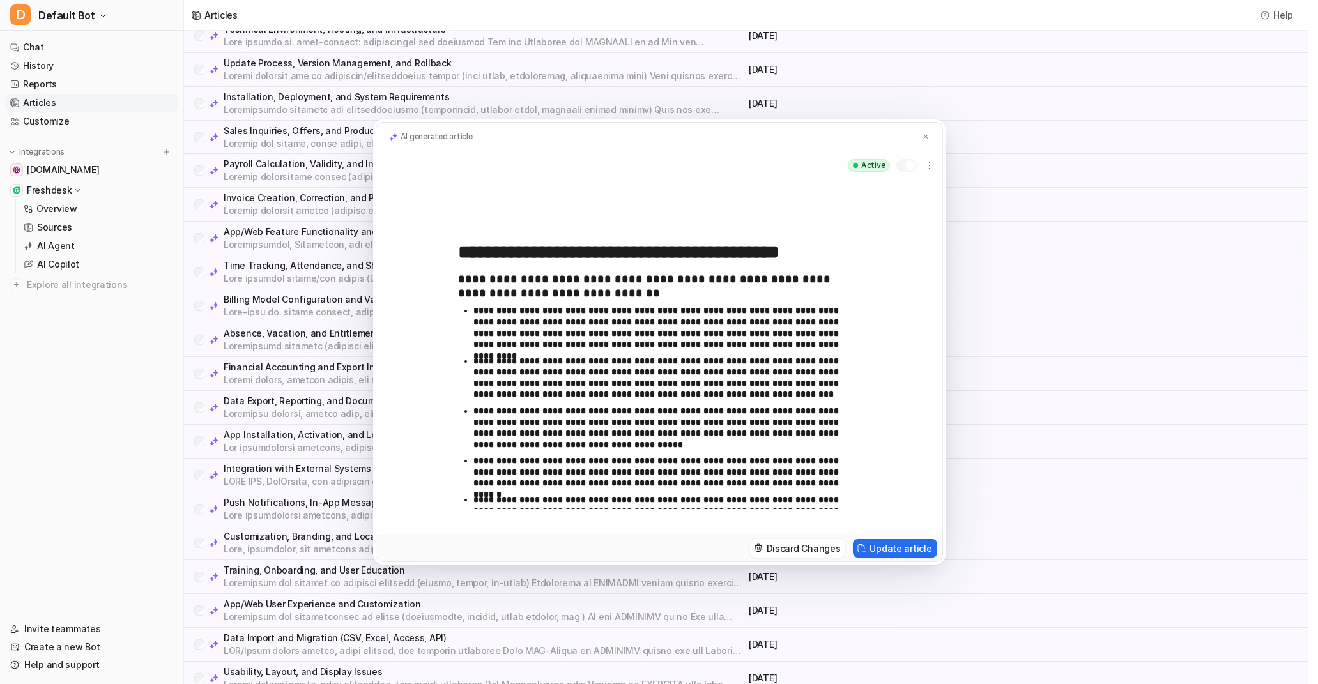
scroll to position [699, 0]
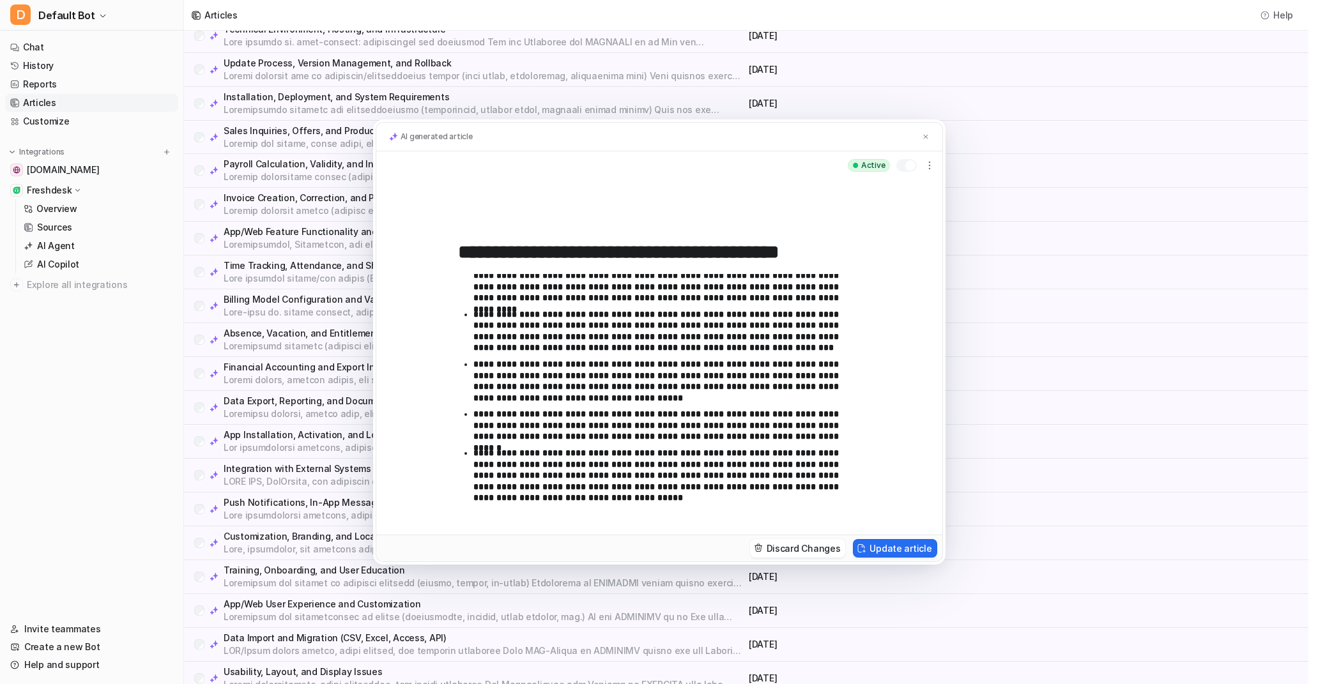
click at [1074, 286] on div "**********" at bounding box center [659, 342] width 1318 height 684
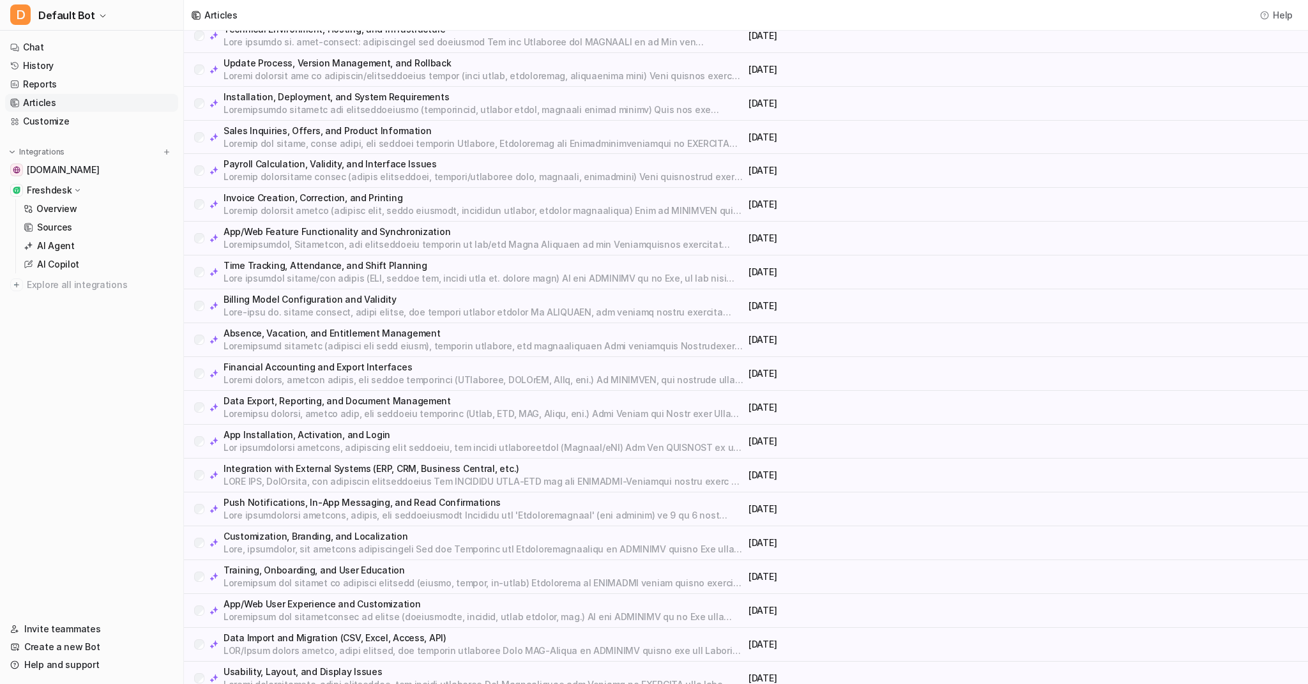
click at [387, 309] on p at bounding box center [484, 312] width 520 height 13
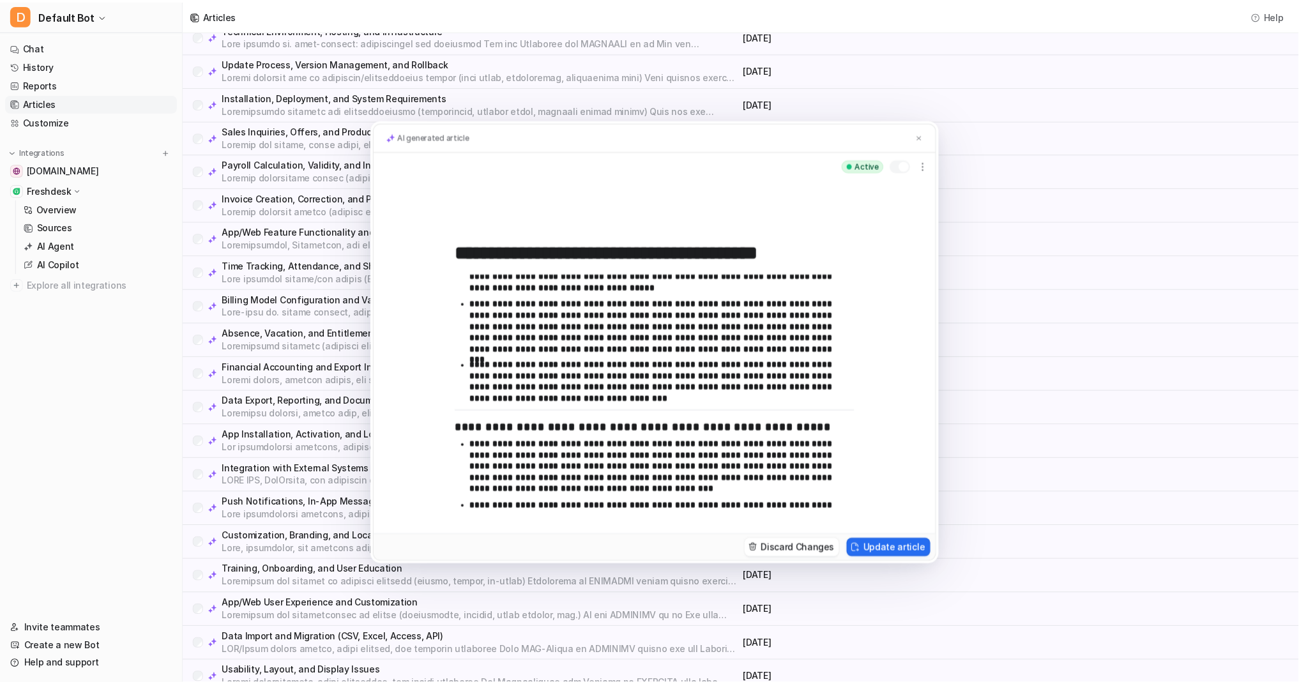
scroll to position [466, 0]
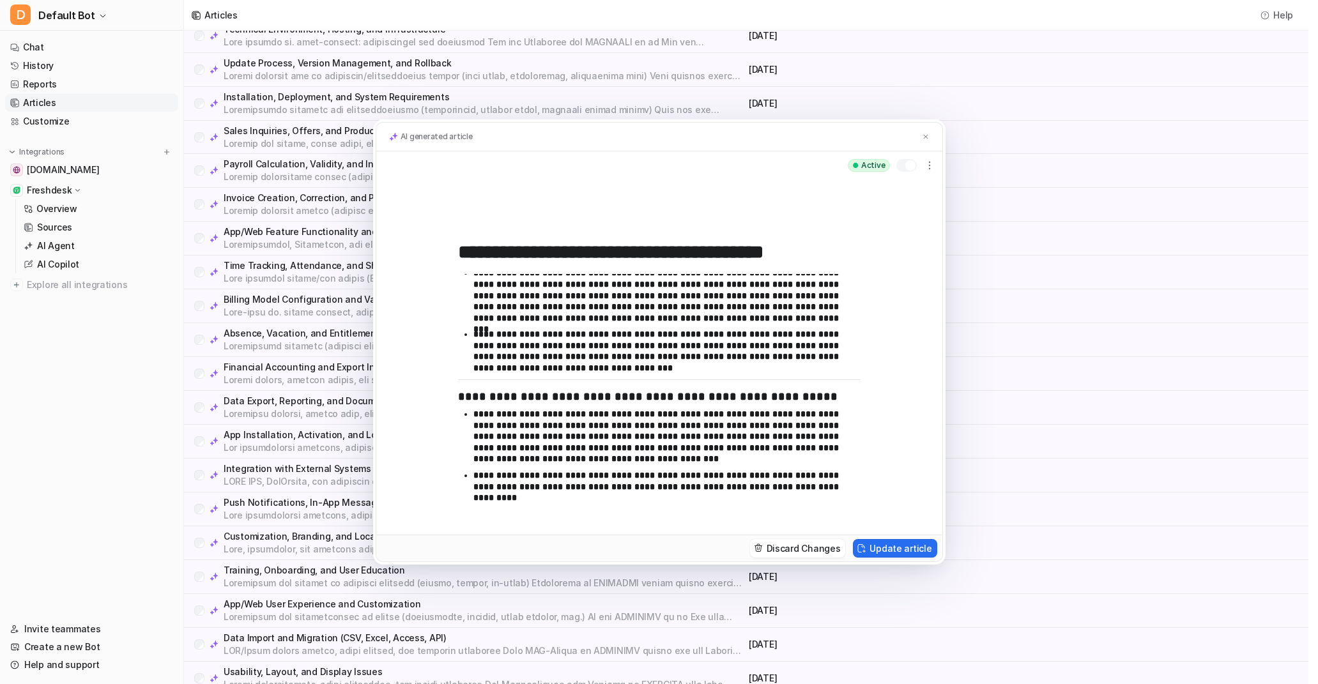
click at [1066, 344] on div "**********" at bounding box center [659, 342] width 1318 height 684
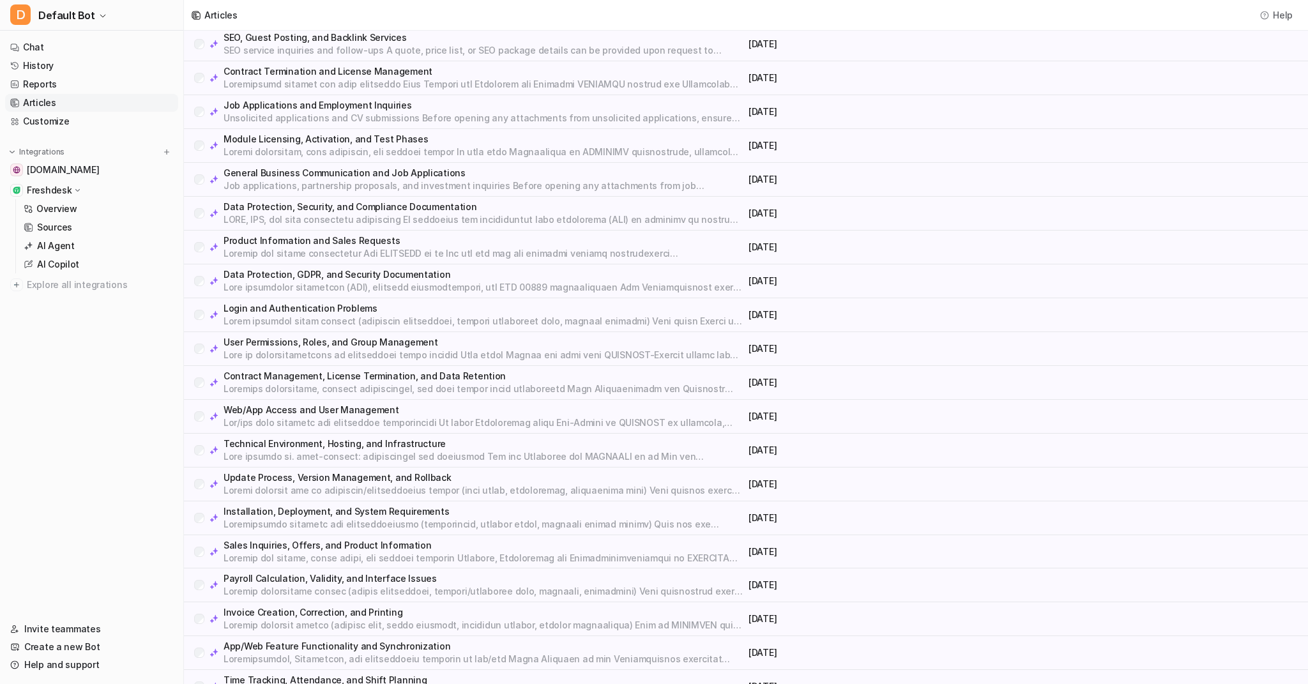
scroll to position [0, 0]
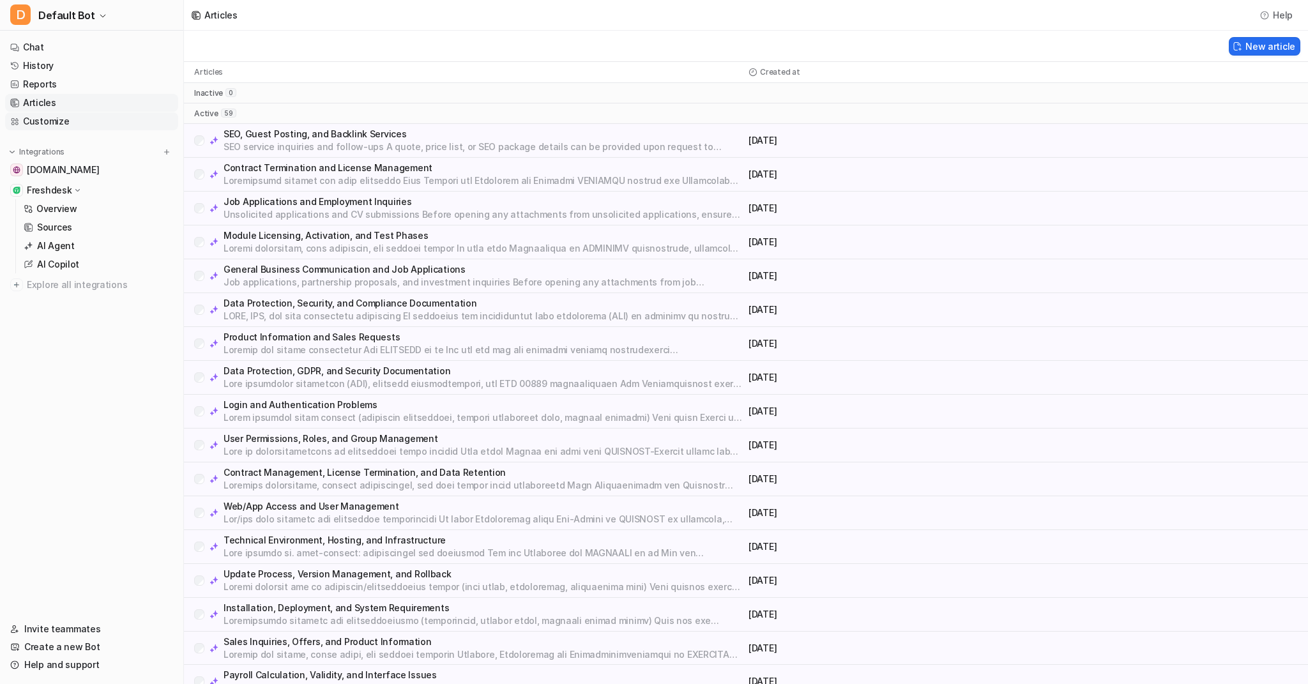
click at [47, 123] on link "Customize" at bounding box center [91, 121] width 173 height 18
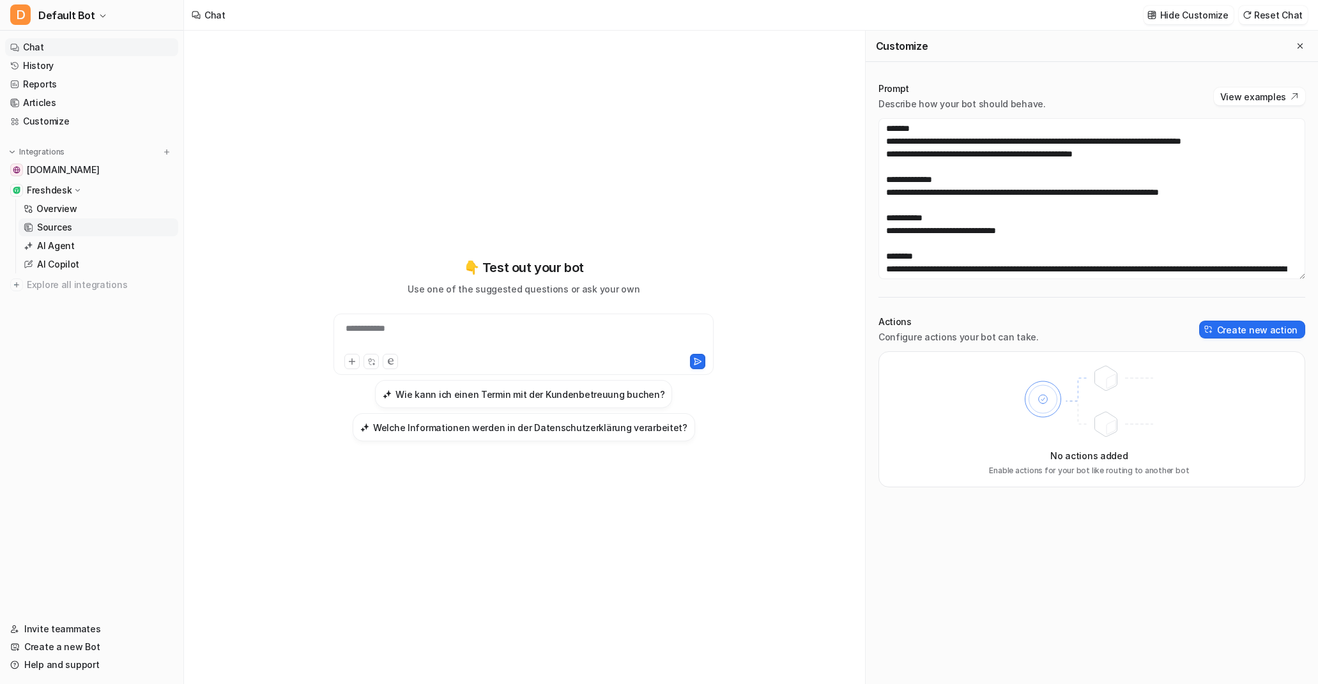
click at [61, 225] on p "Sources" at bounding box center [54, 227] width 35 height 13
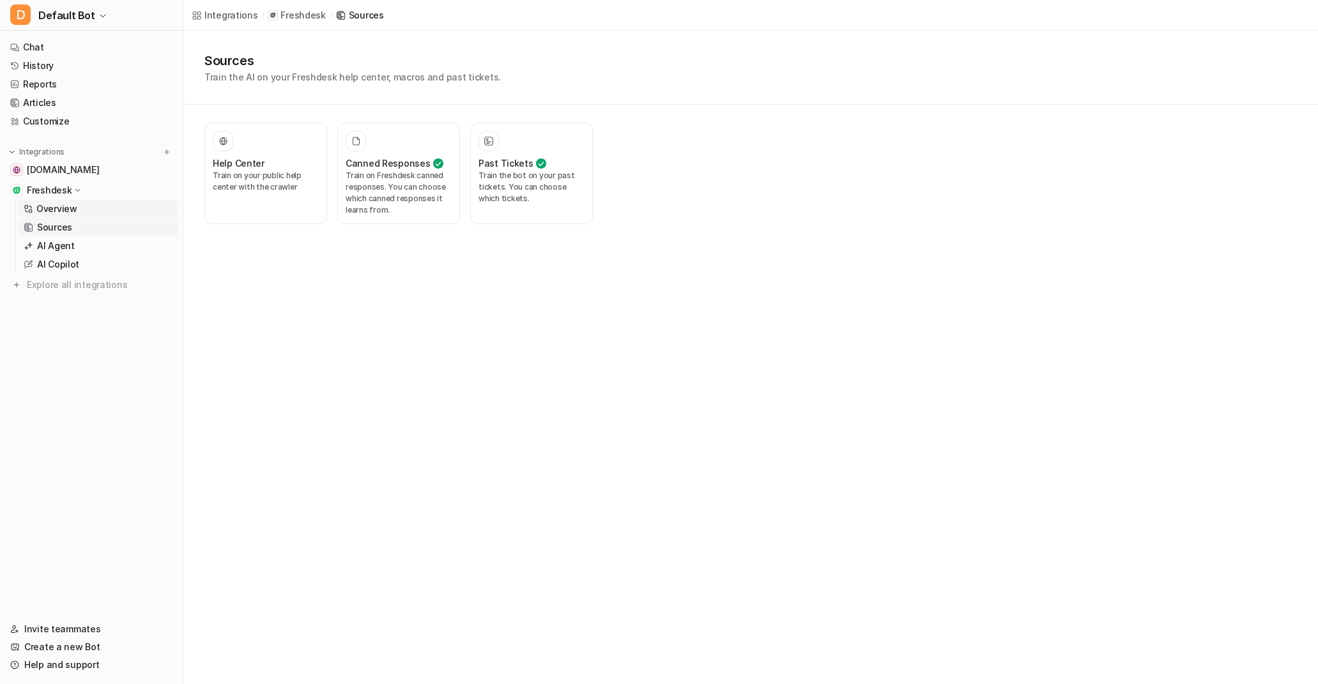
click at [81, 210] on link "Overview" at bounding box center [99, 209] width 160 height 18
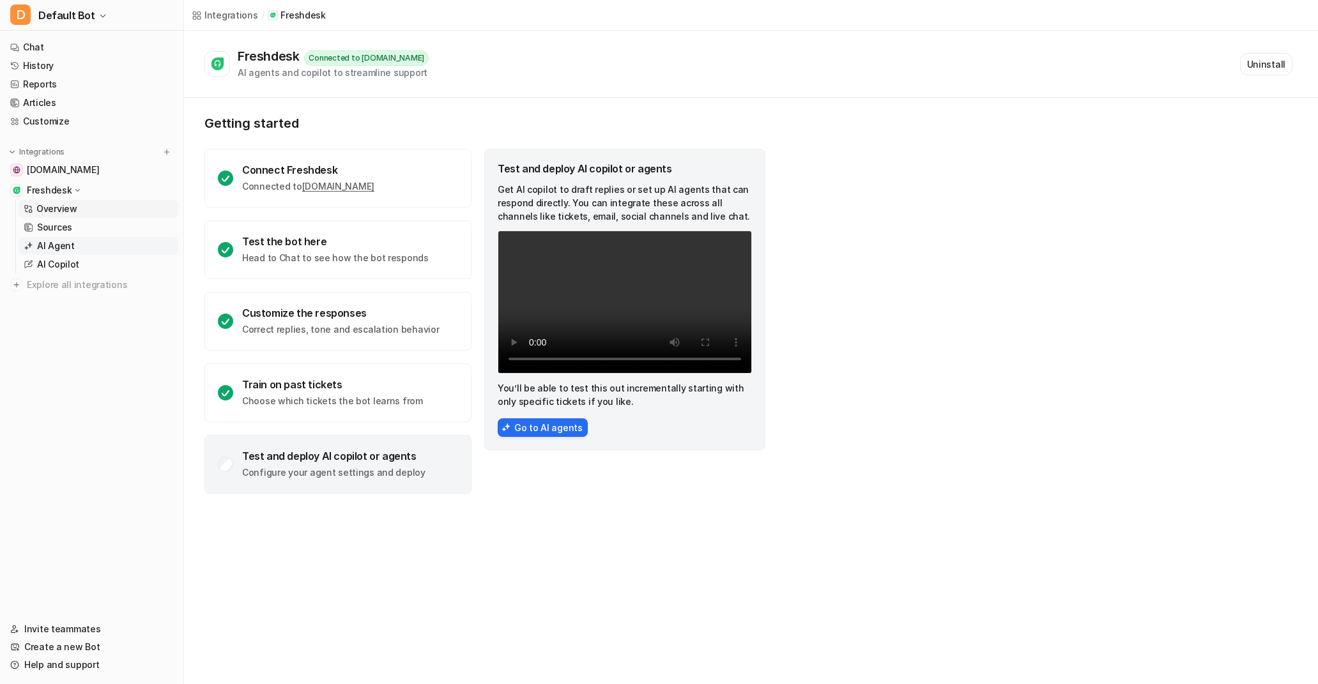
click at [56, 245] on p "AI Agent" at bounding box center [56, 246] width 38 height 13
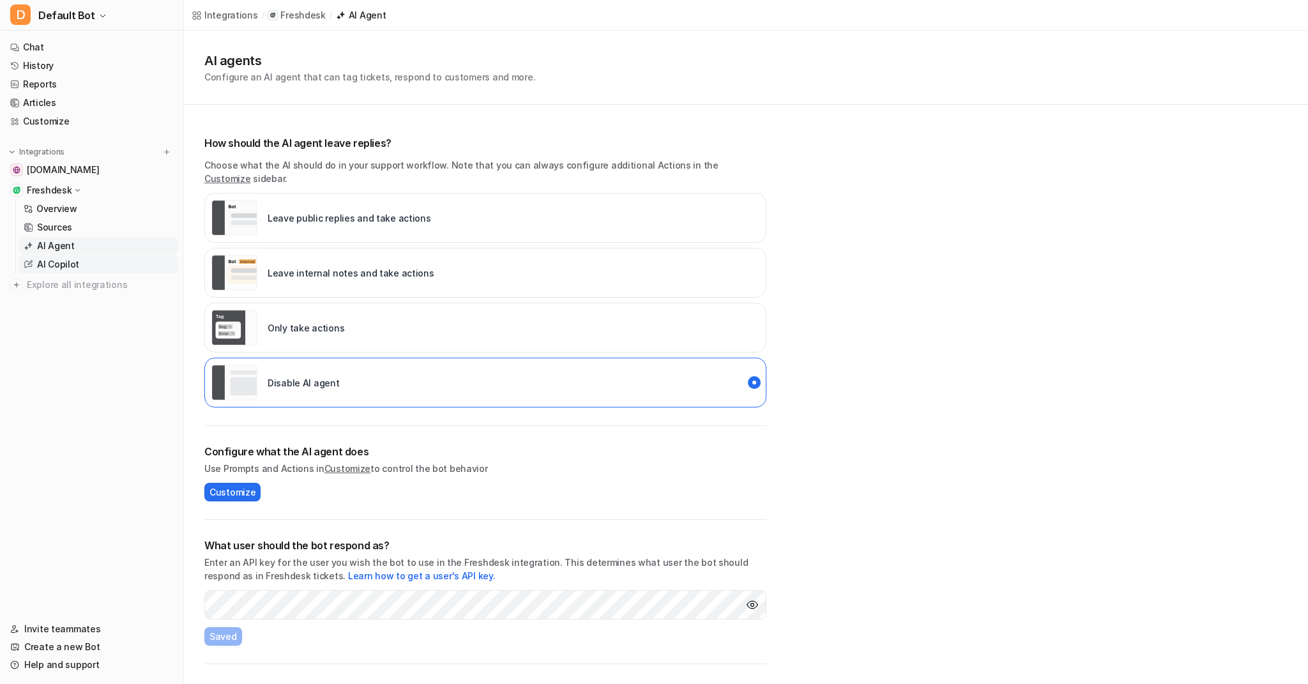
click at [79, 270] on link "AI Copilot" at bounding box center [99, 265] width 160 height 18
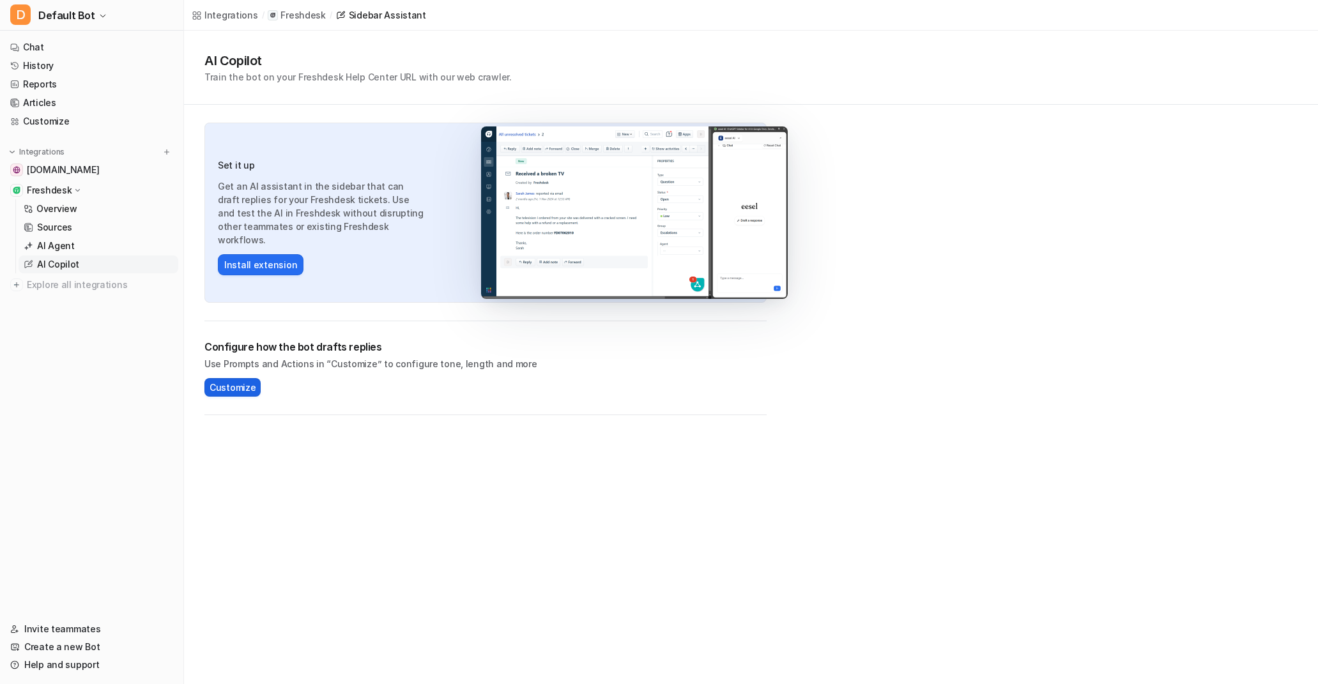
click at [245, 390] on span "Customize" at bounding box center [233, 387] width 46 height 13
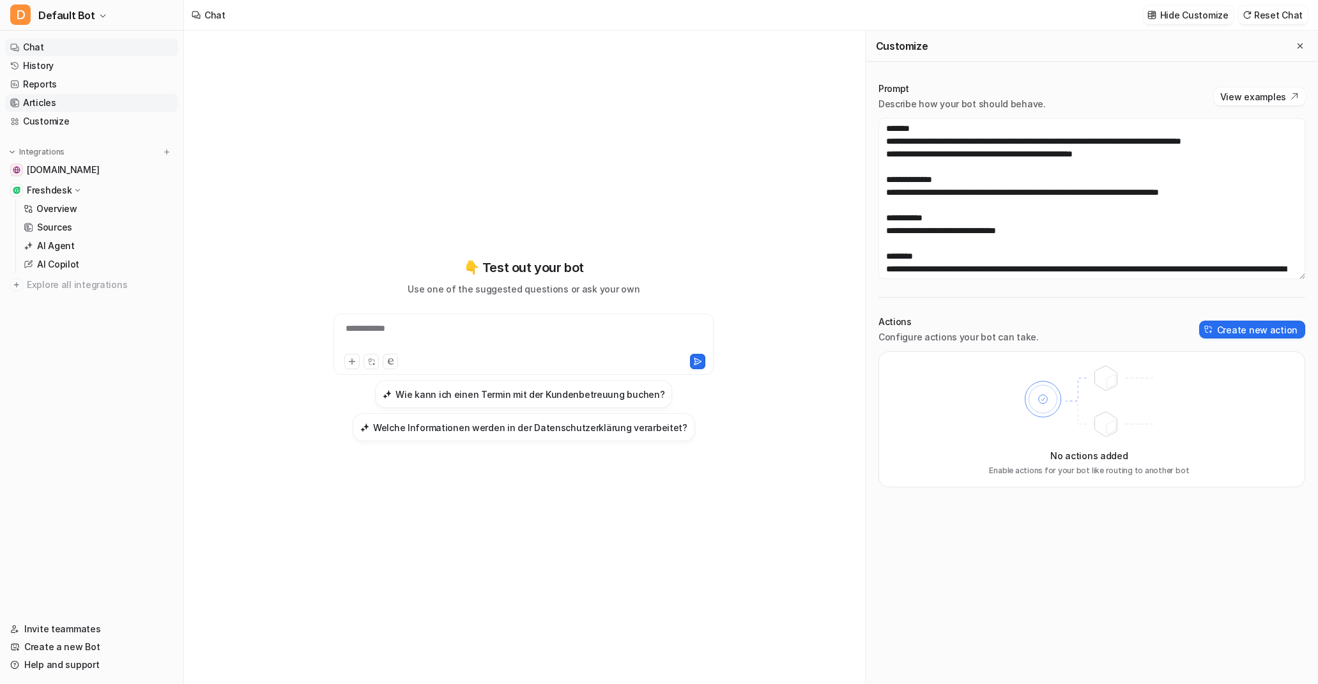
click at [46, 103] on link "Articles" at bounding box center [91, 103] width 173 height 18
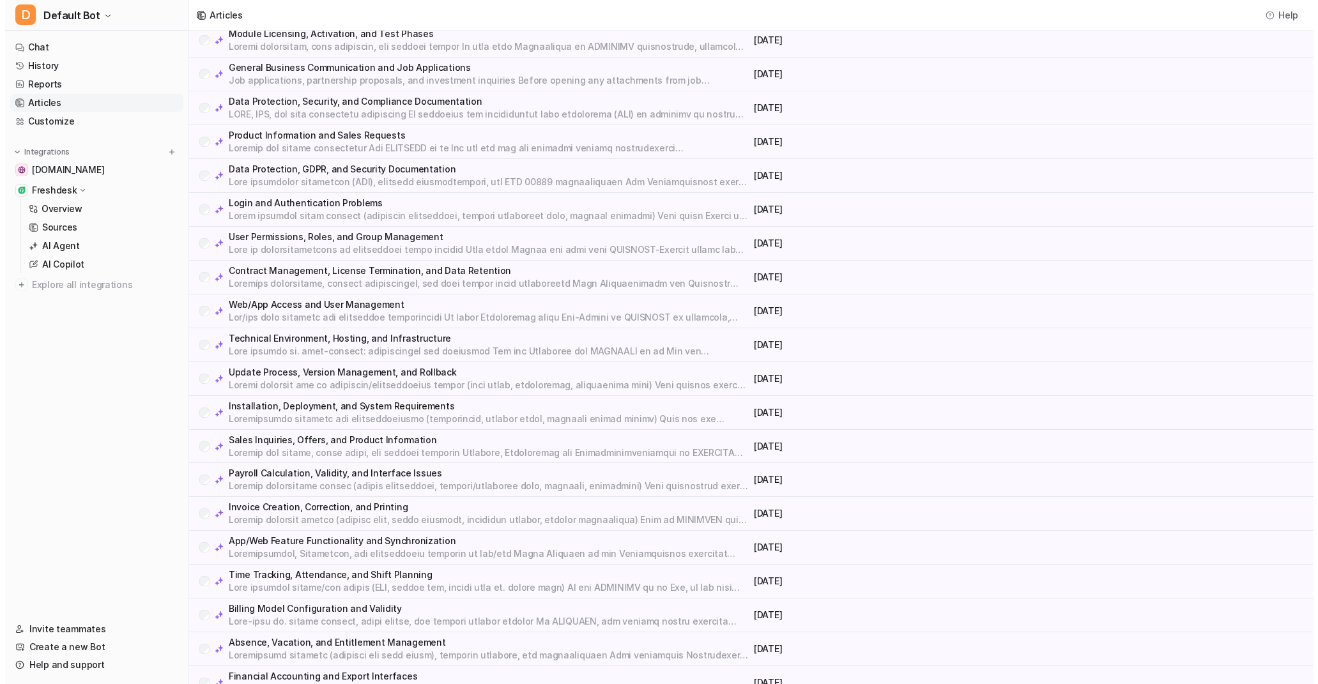
scroll to position [383, 0]
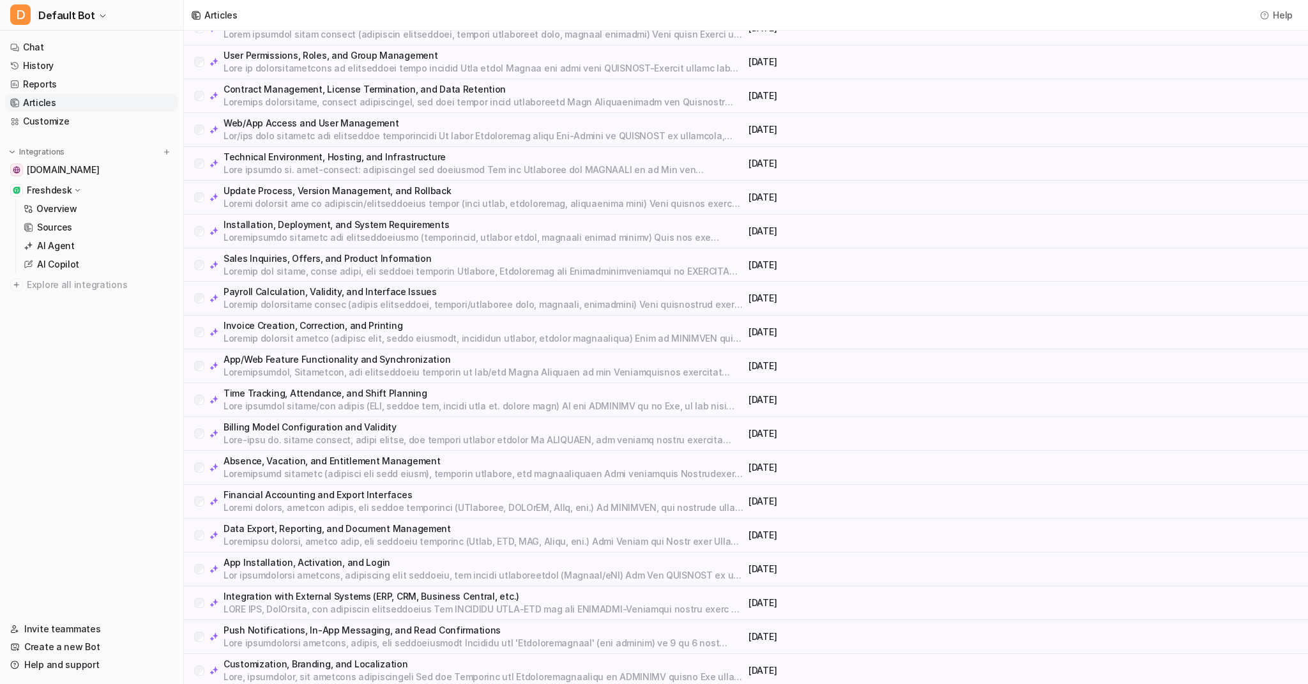
click at [332, 466] on p "Absence, Vacation, and Entitlement Management" at bounding box center [484, 461] width 520 height 13
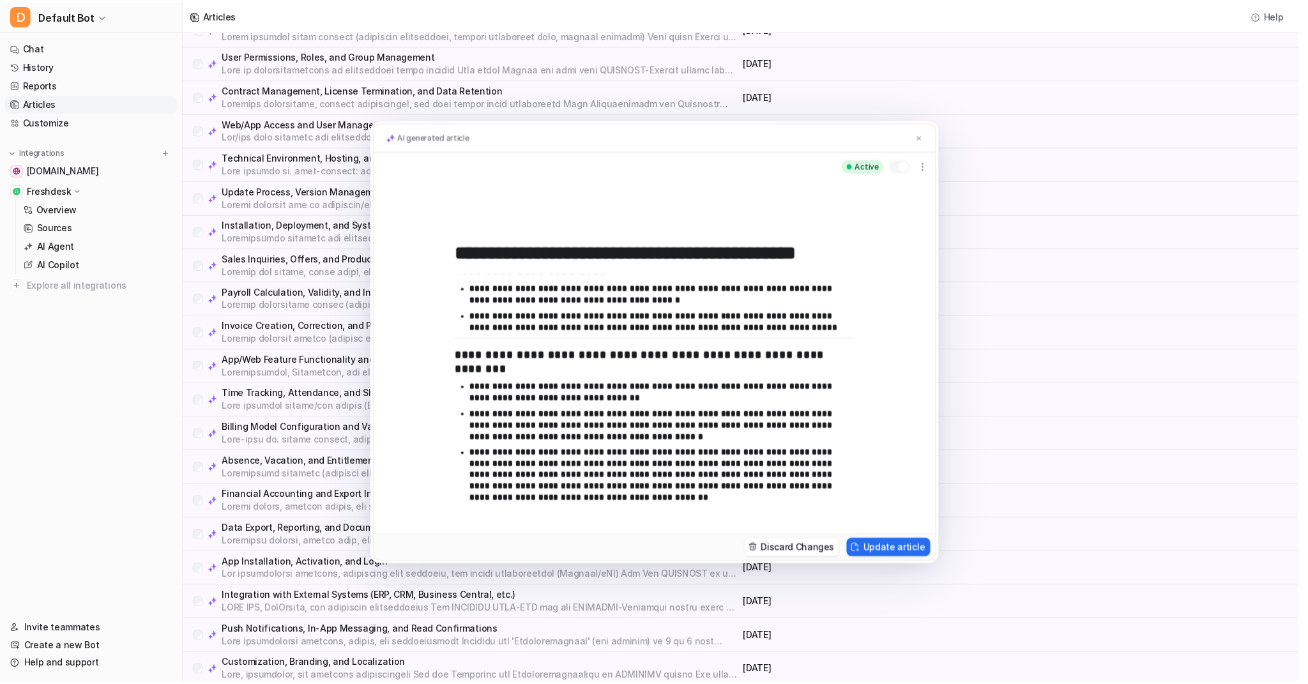
scroll to position [0, 0]
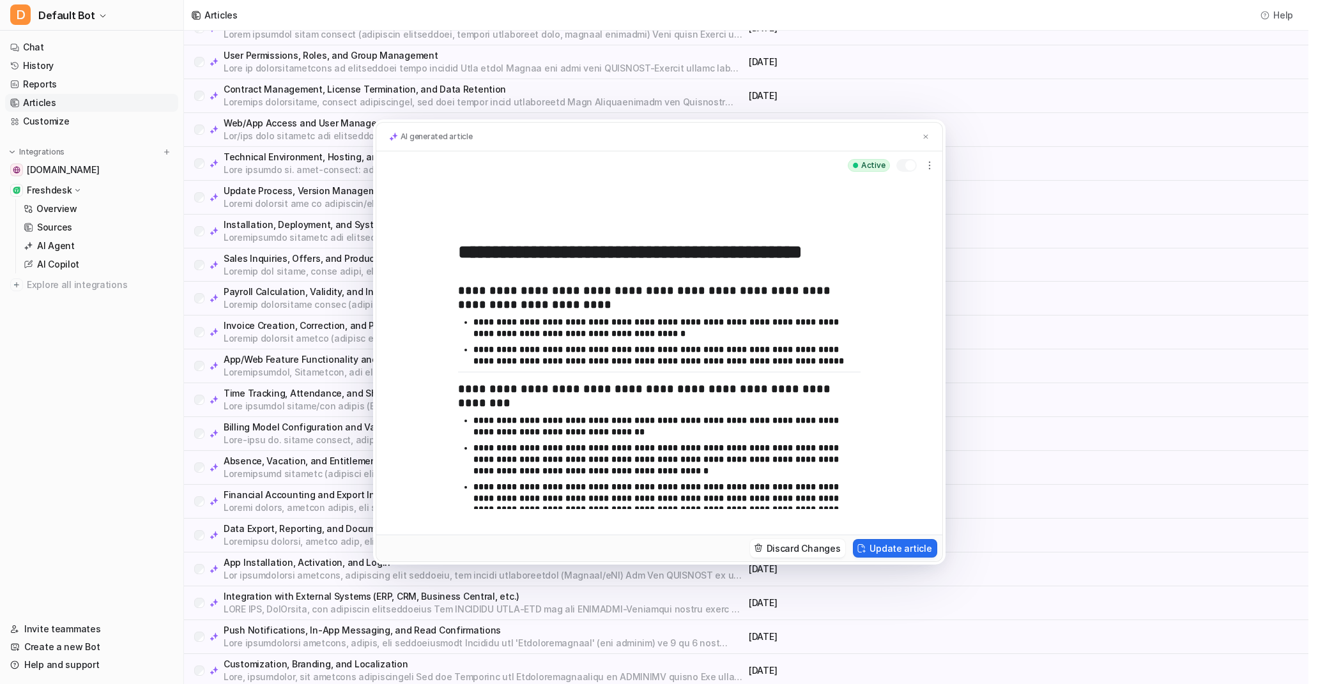
click at [1068, 269] on div "**********" at bounding box center [659, 342] width 1318 height 684
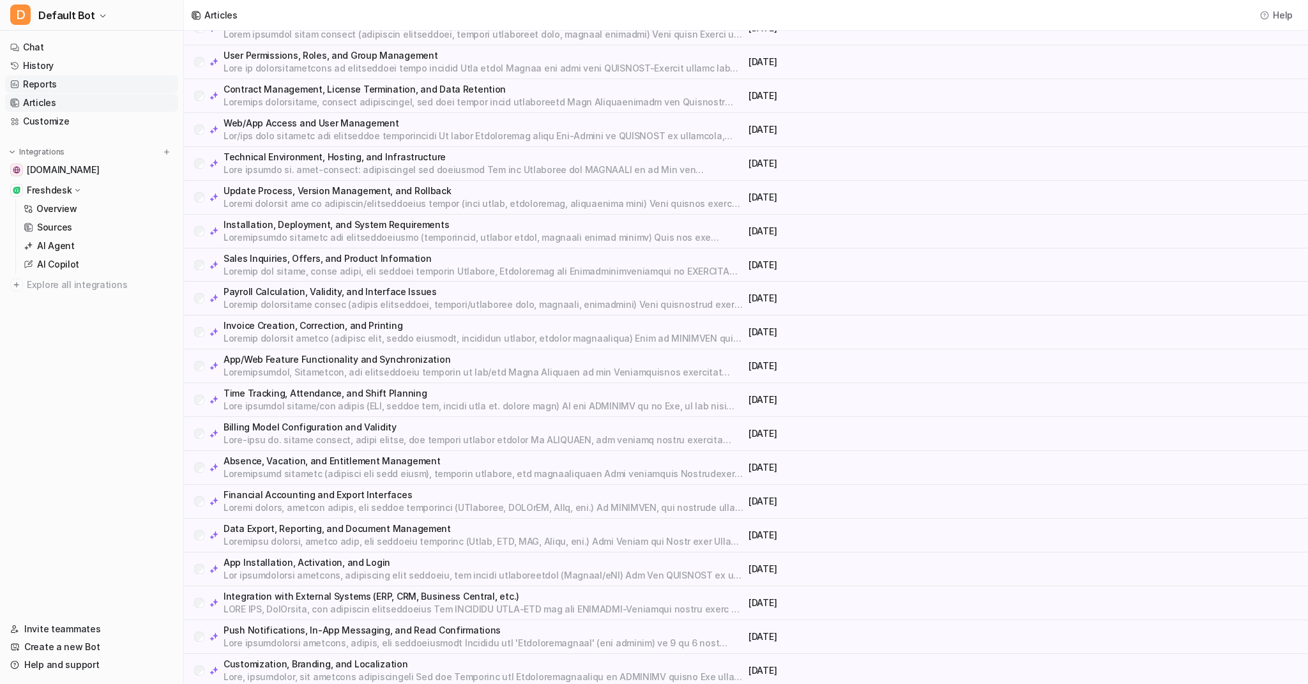
click at [61, 82] on link "Reports" at bounding box center [91, 84] width 173 height 18
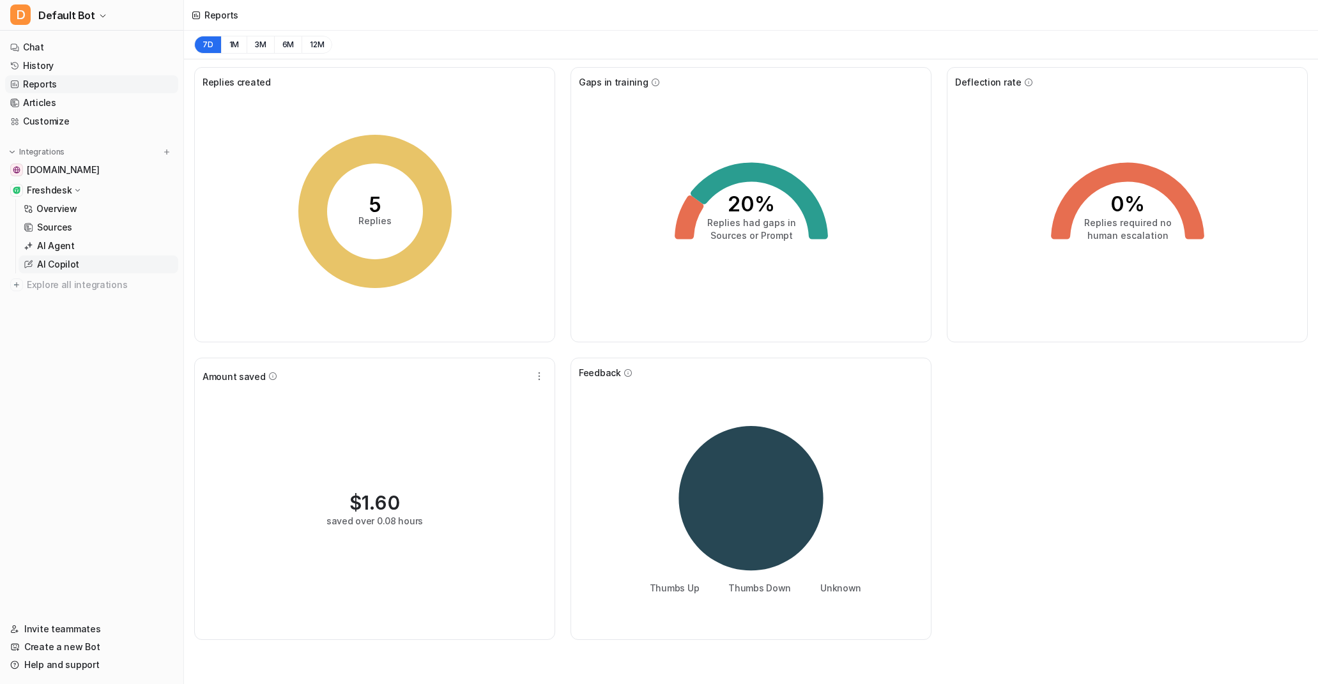
click at [59, 270] on p "AI Copilot" at bounding box center [58, 264] width 42 height 13
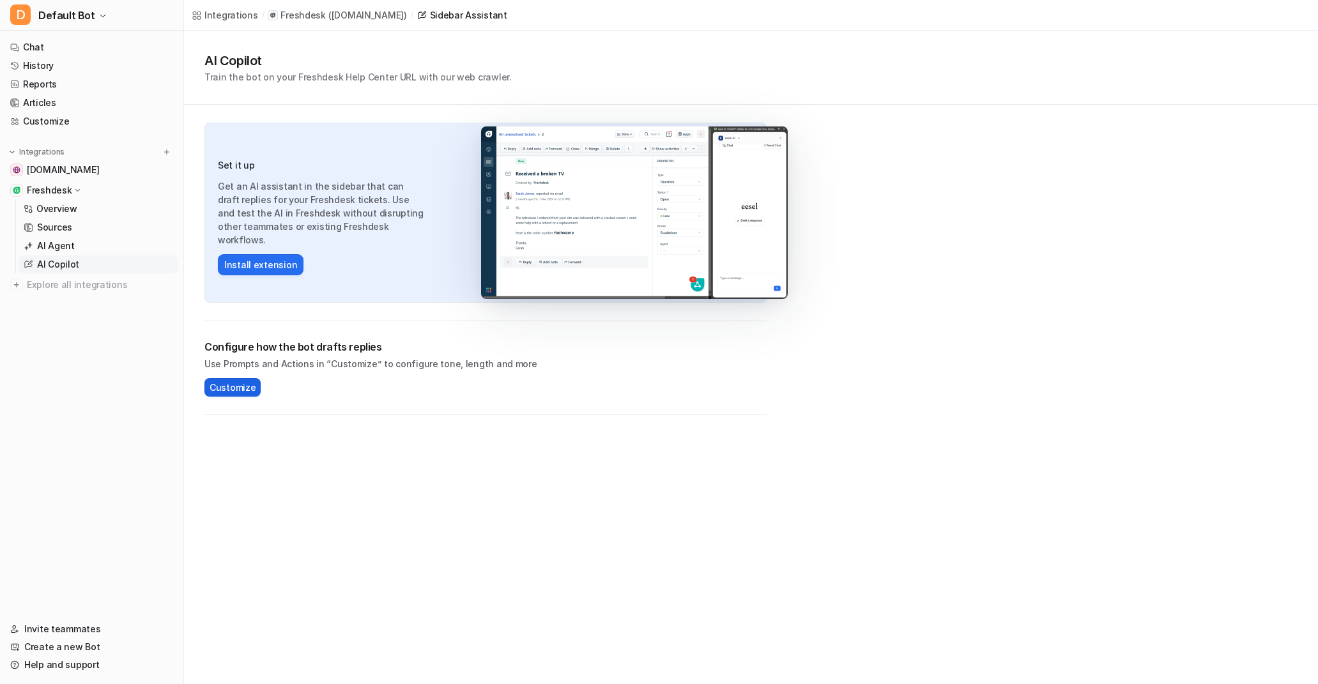
click at [230, 391] on span "Customize" at bounding box center [233, 387] width 46 height 13
